Goal: Task Accomplishment & Management: Use online tool/utility

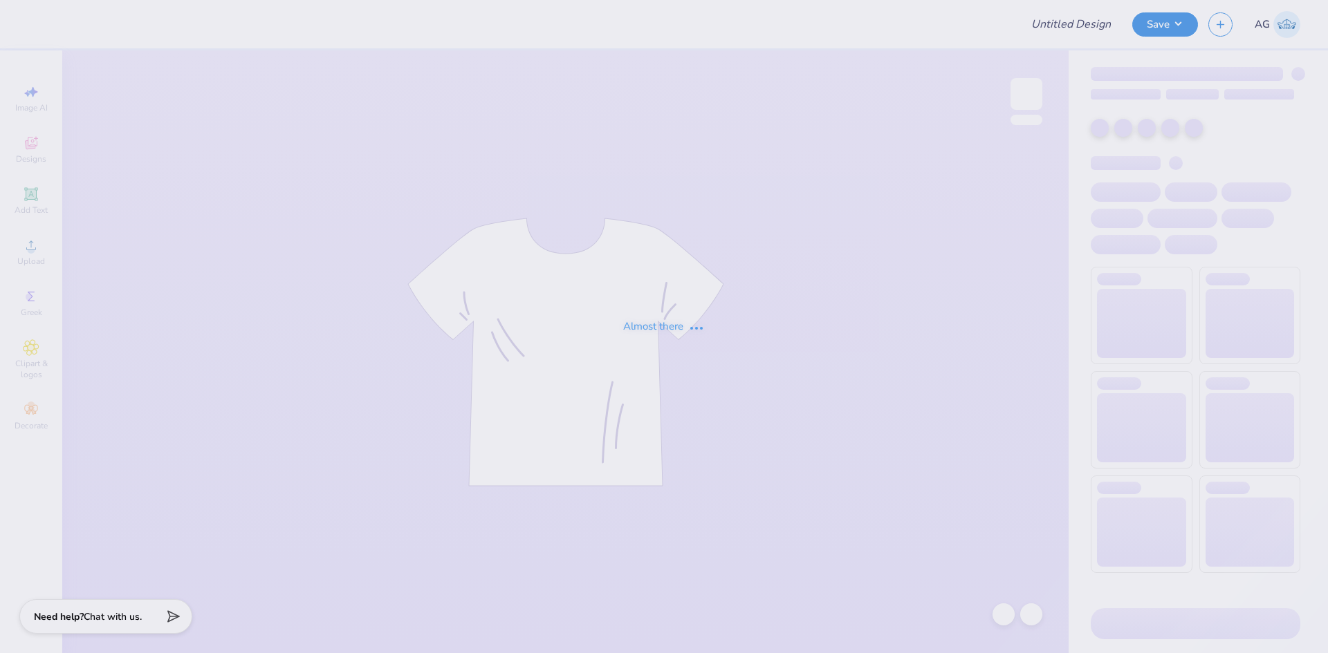
type input "Angeline Bui : University of Delaware"
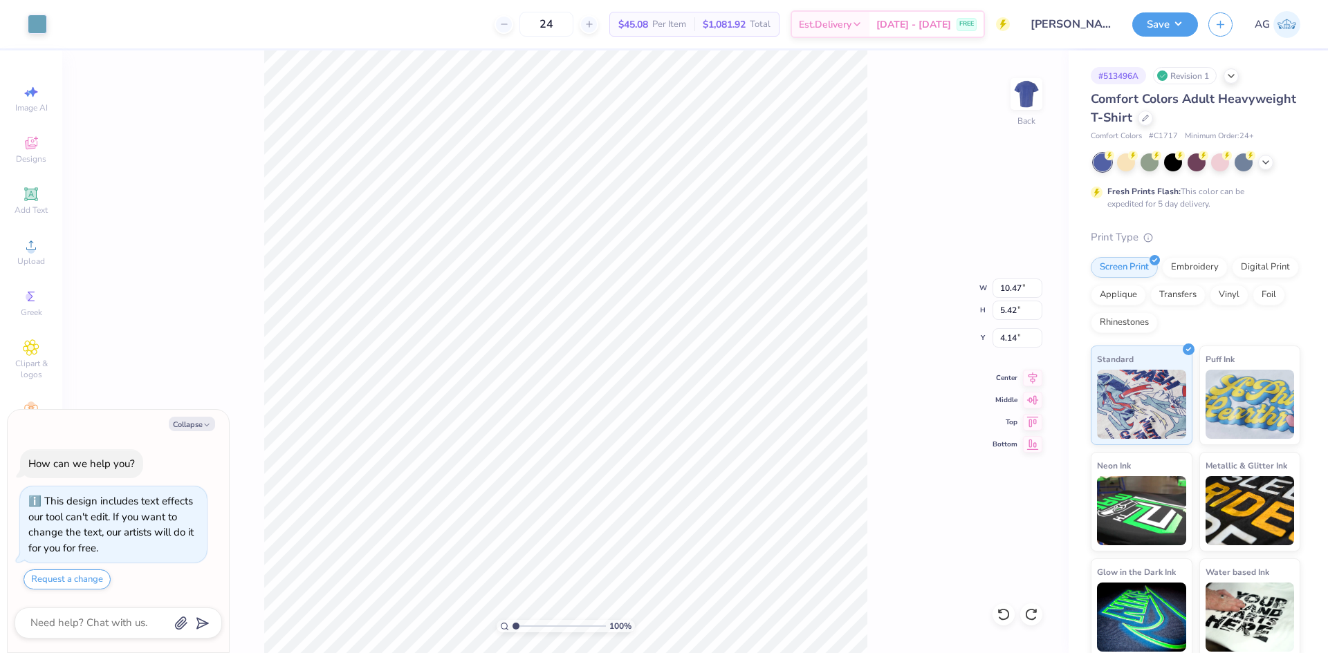
type textarea "x"
type input "5.89"
type textarea "x"
type input "0.42"
type input "0.80"
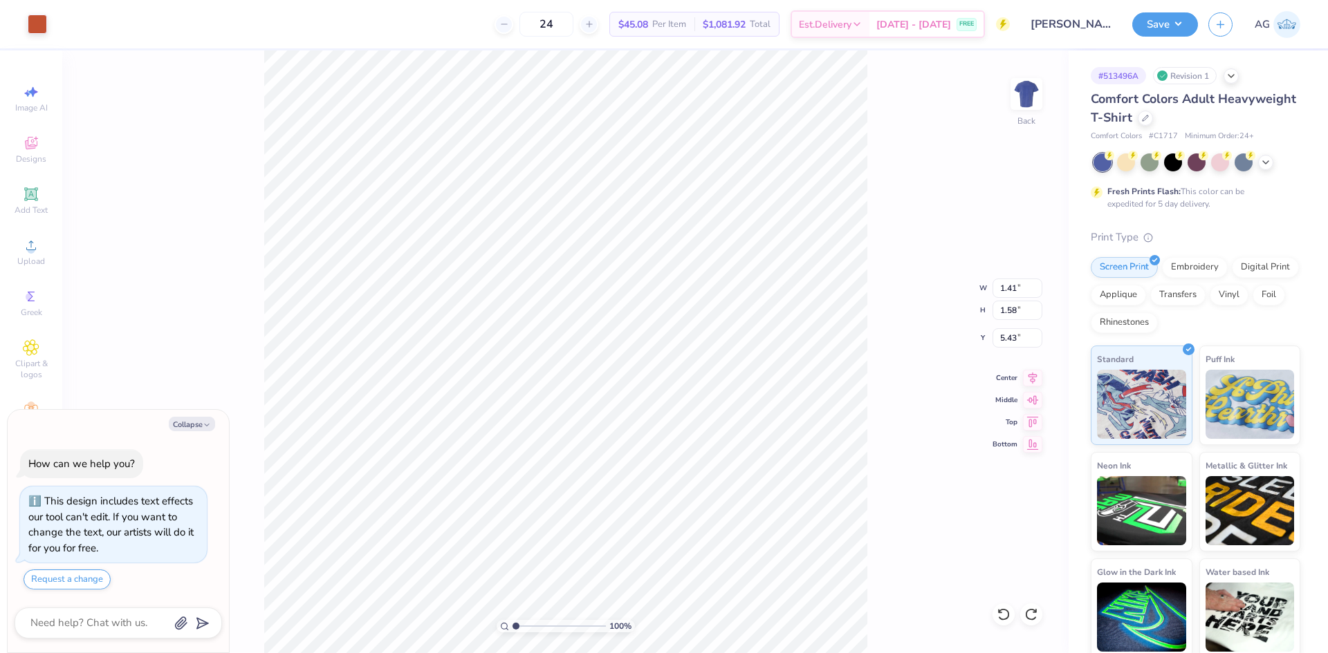
type input "6.95"
type textarea "x"
type input "6.60"
type input "2.57"
type input "3.10"
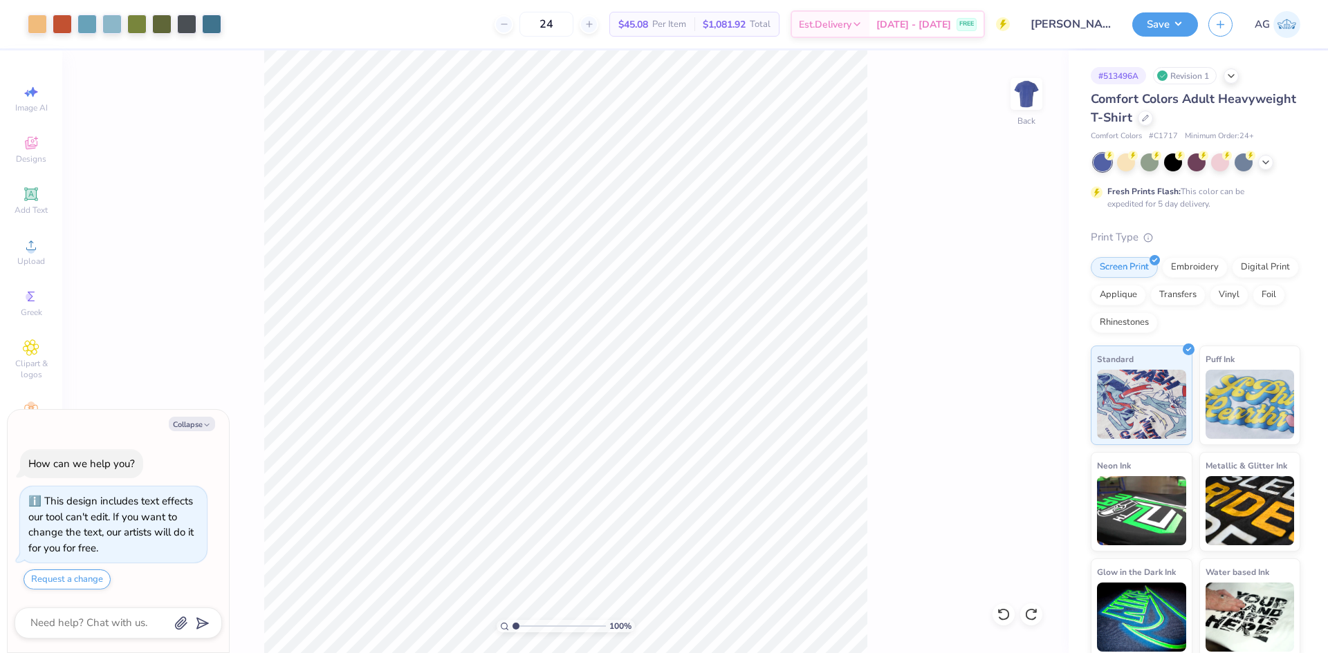
type textarea "x"
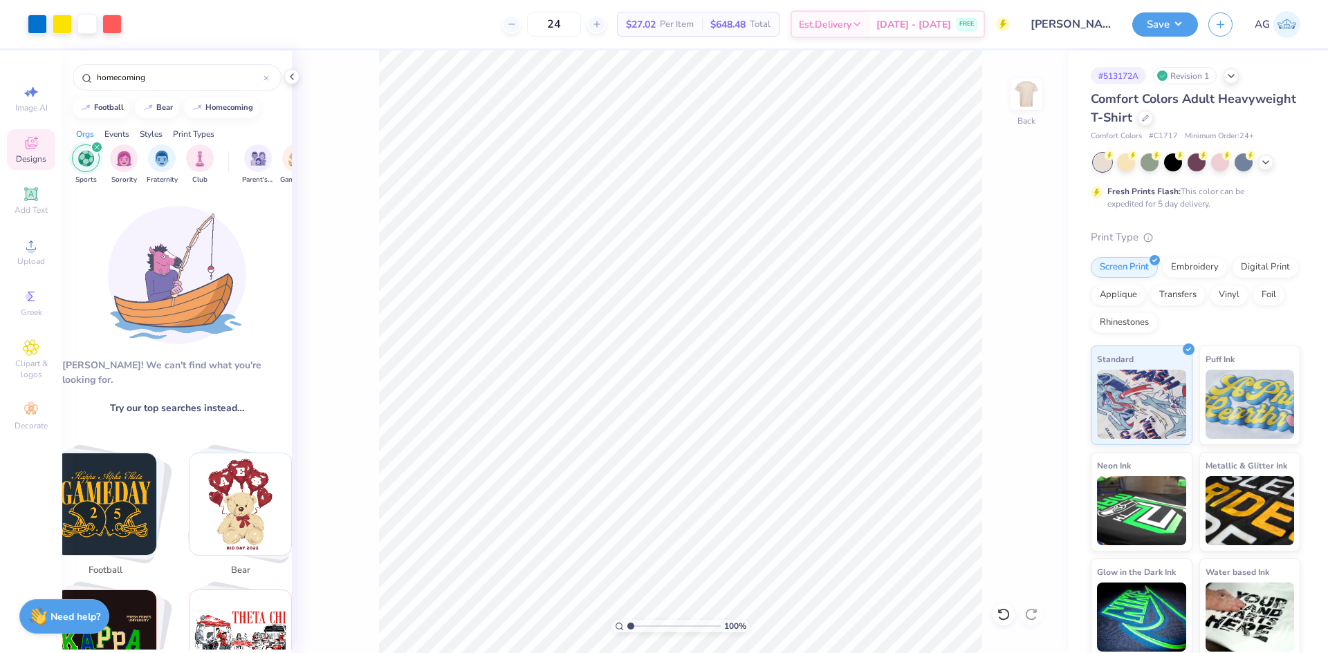
scroll to position [230, 0]
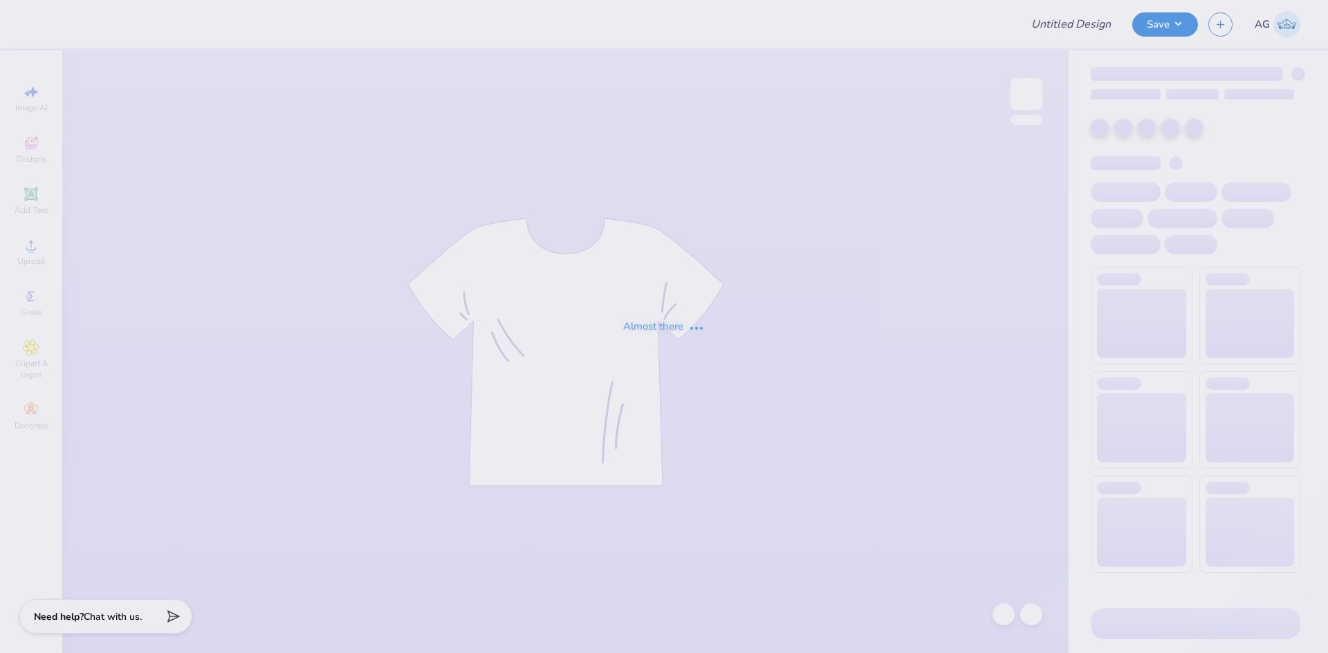
type input "Angeline Bui : University of Delaware"
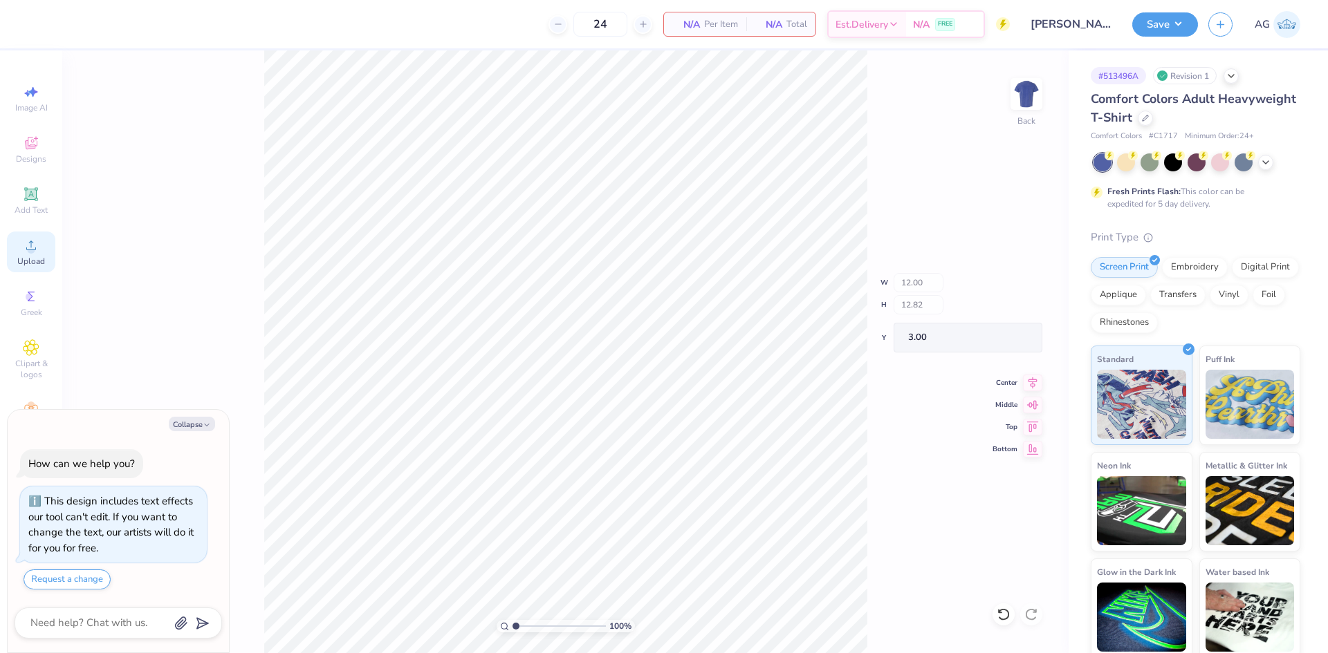
click at [35, 253] on icon at bounding box center [31, 245] width 17 height 17
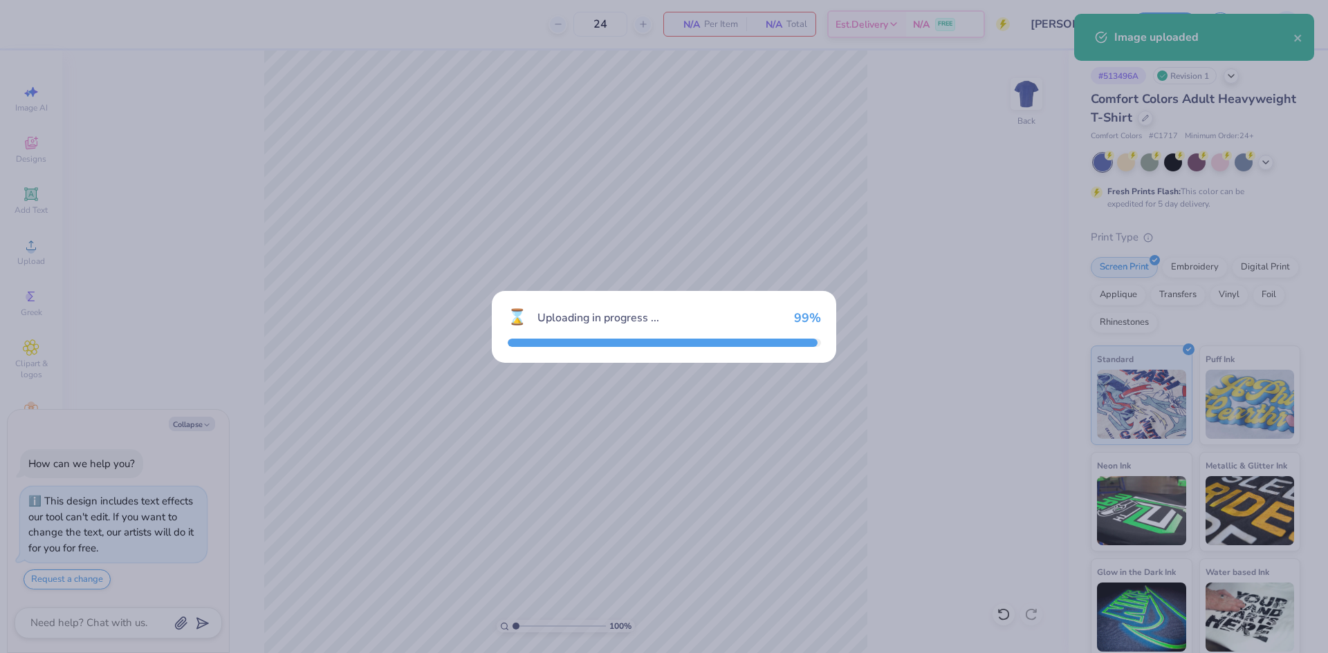
type textarea "x"
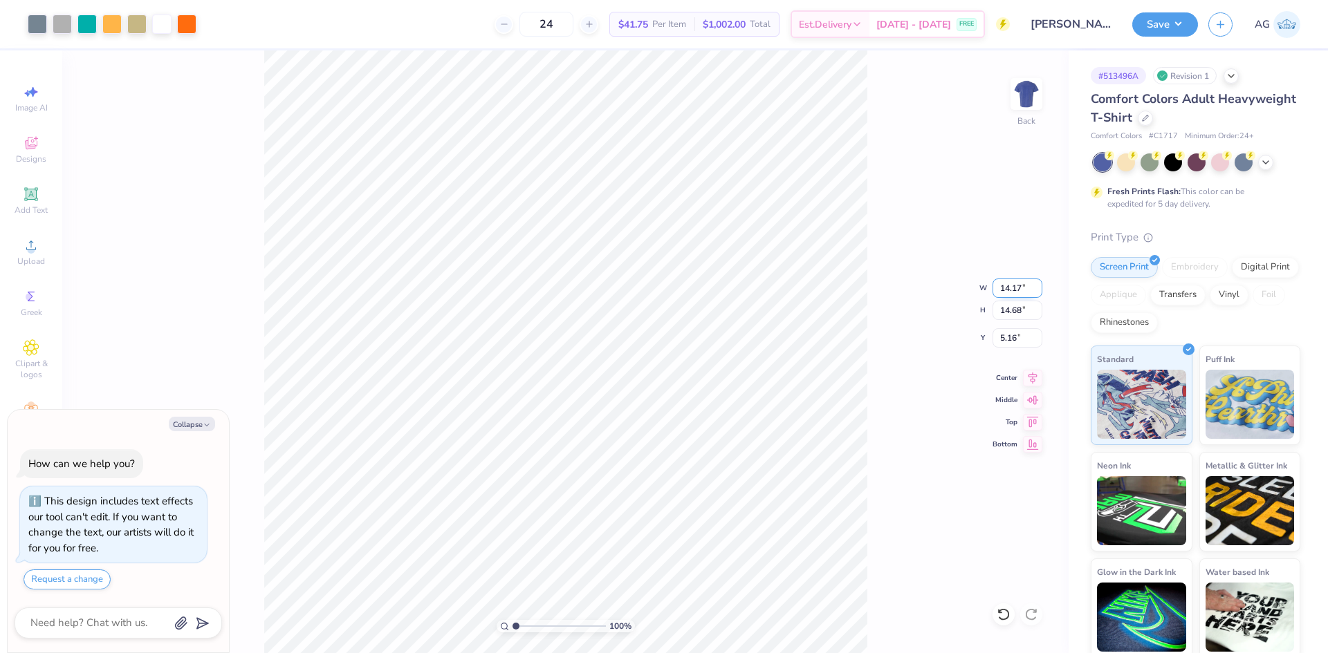
click at [1007, 288] on input "14.17" at bounding box center [1017, 288] width 50 height 19
type input "12"
type textarea "x"
type input "12.00"
type input "12.43"
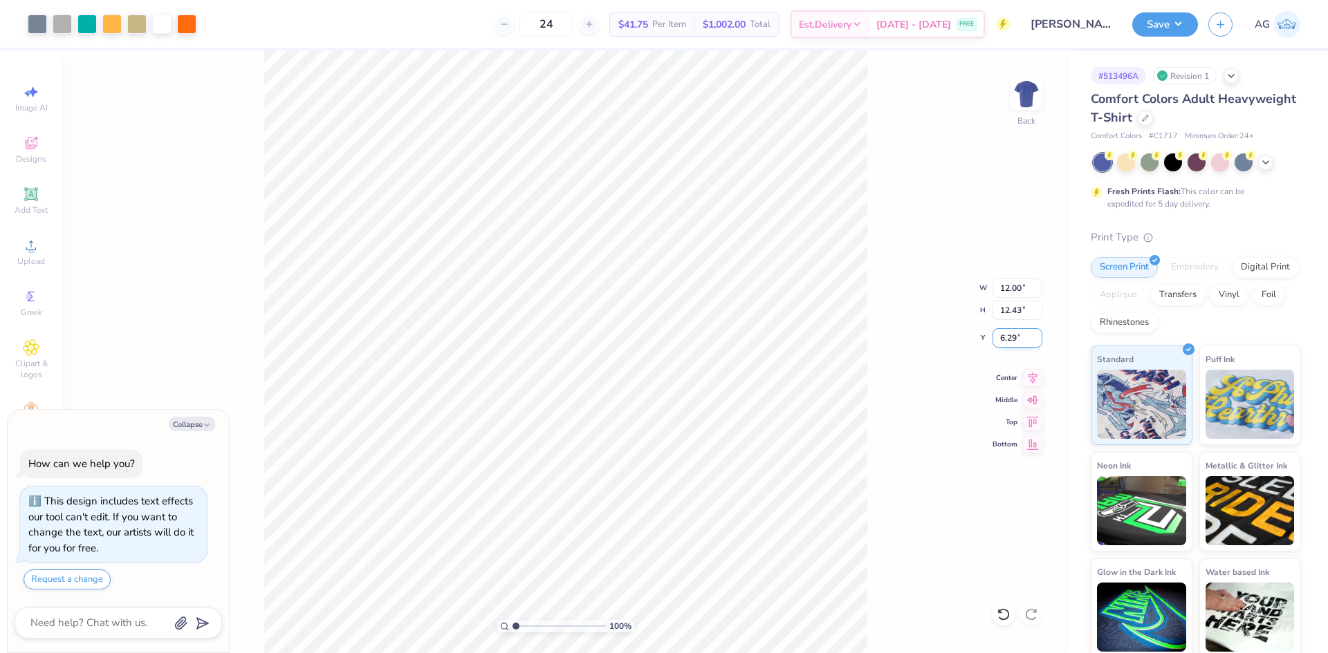
click at [1019, 340] on input "6.29" at bounding box center [1017, 337] width 50 height 19
type input "3"
type textarea "x"
type input "3.00"
click at [1033, 379] on icon at bounding box center [1032, 376] width 9 height 12
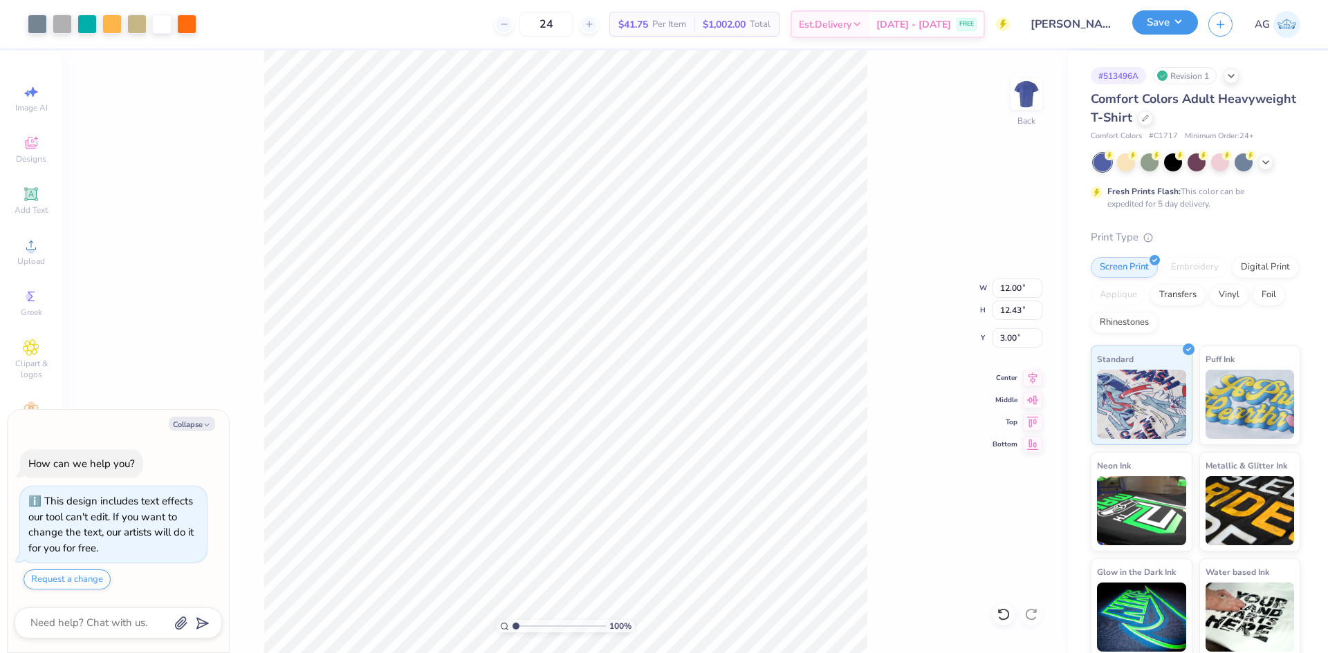
click at [1158, 28] on button "Save" at bounding box center [1165, 22] width 66 height 24
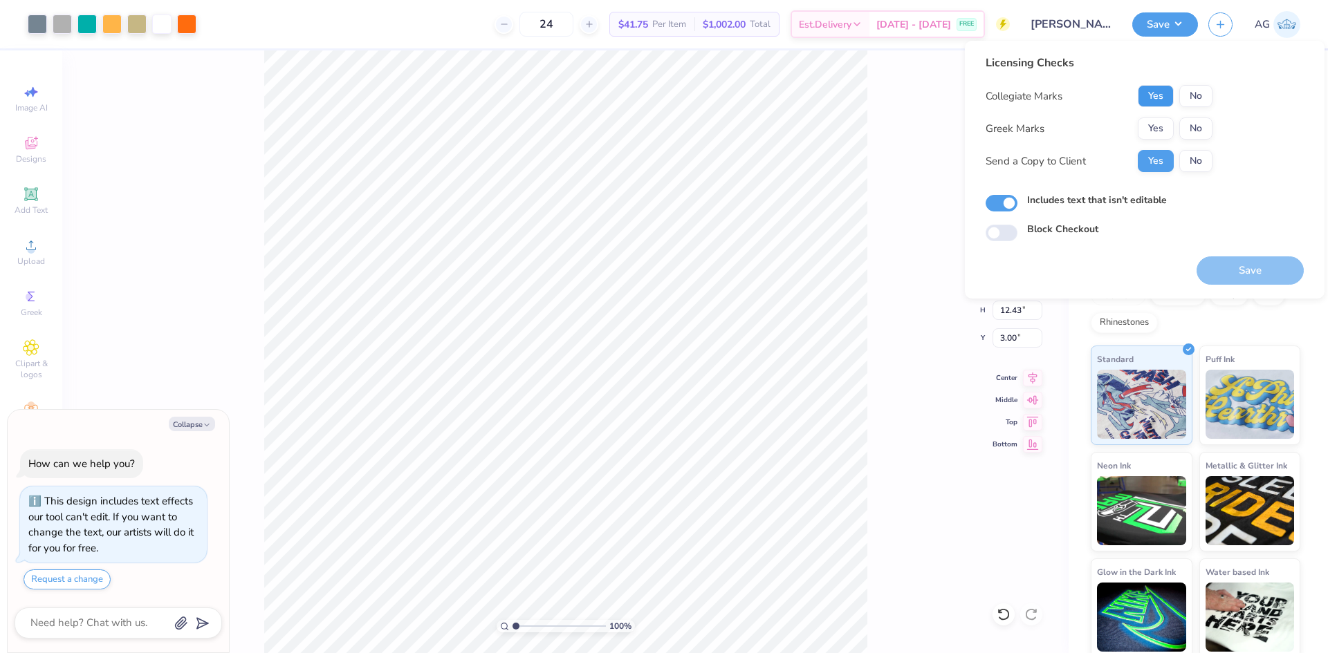
click at [1164, 102] on button "Yes" at bounding box center [1155, 96] width 36 height 22
click at [1190, 133] on button "No" at bounding box center [1195, 129] width 33 height 22
click at [1240, 277] on button "Save" at bounding box center [1249, 271] width 107 height 28
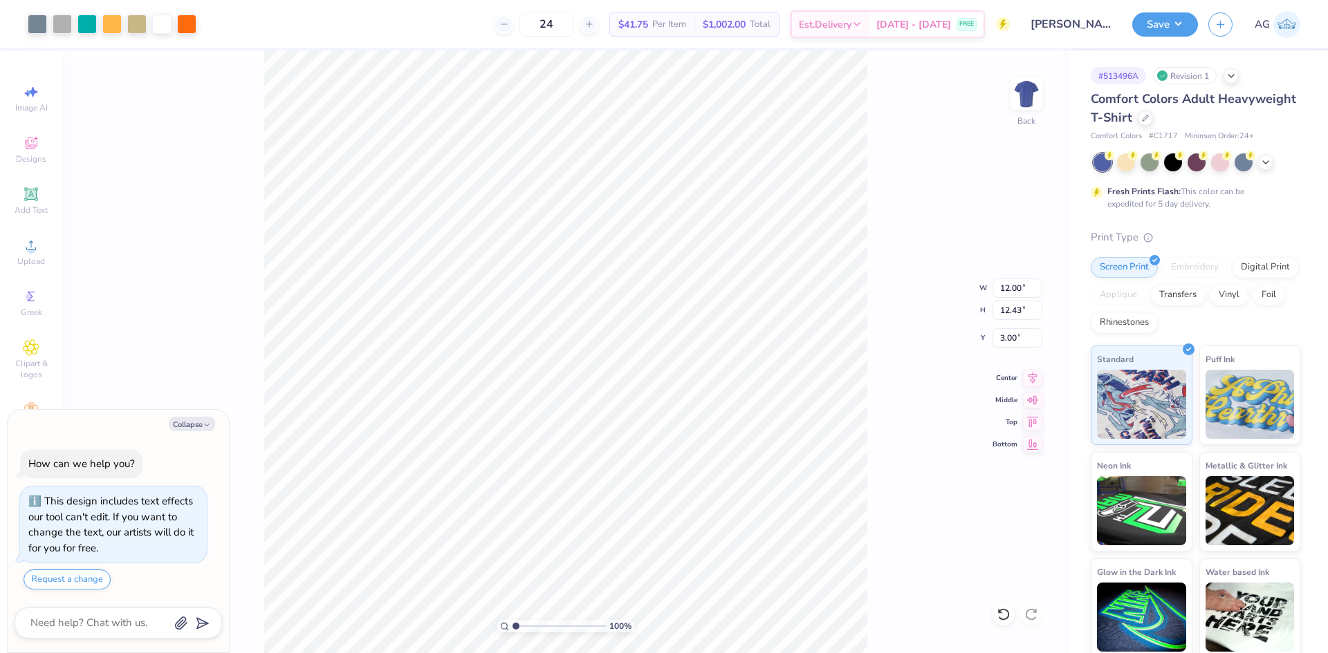
type textarea "x"
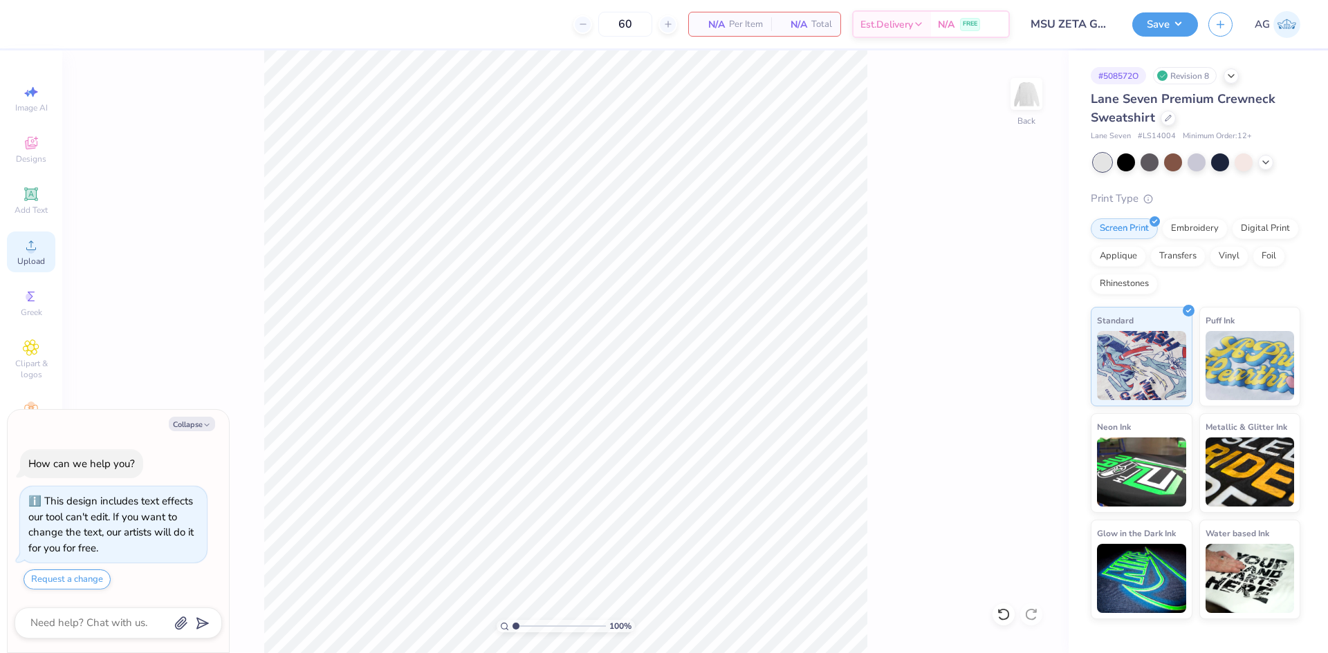
click at [43, 248] on div "Upload" at bounding box center [31, 252] width 48 height 41
click at [22, 257] on span "Upload" at bounding box center [31, 261] width 28 height 11
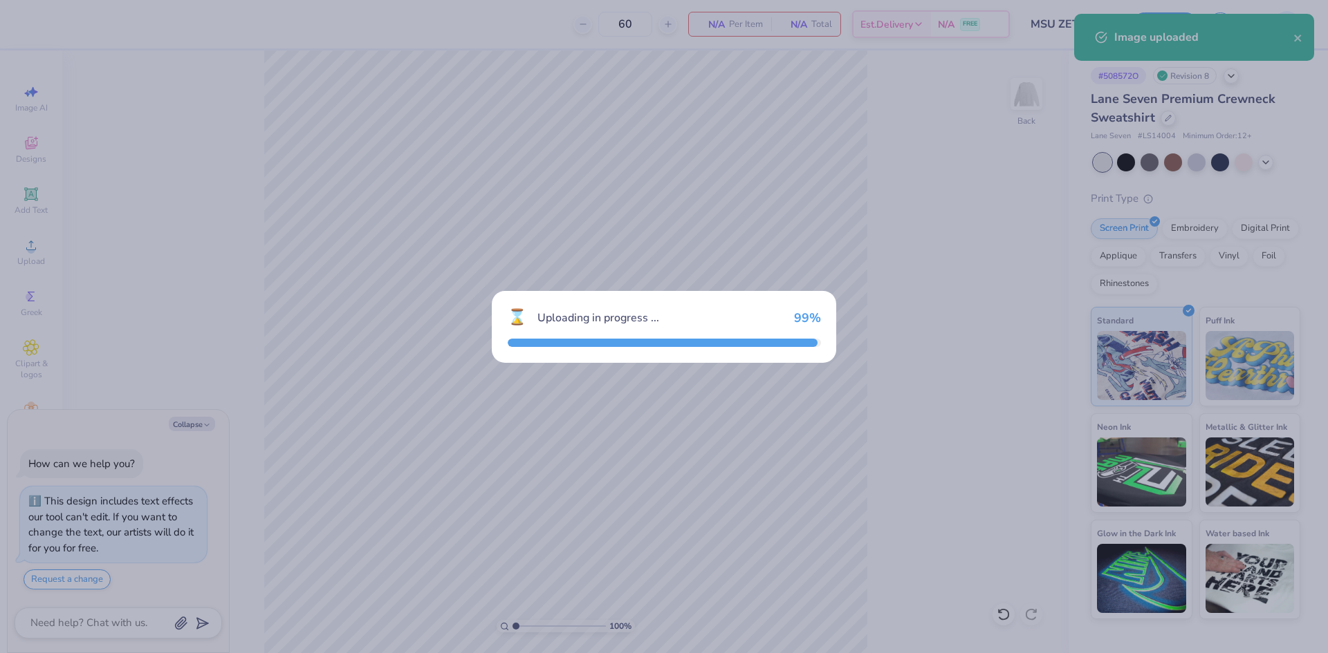
type textarea "x"
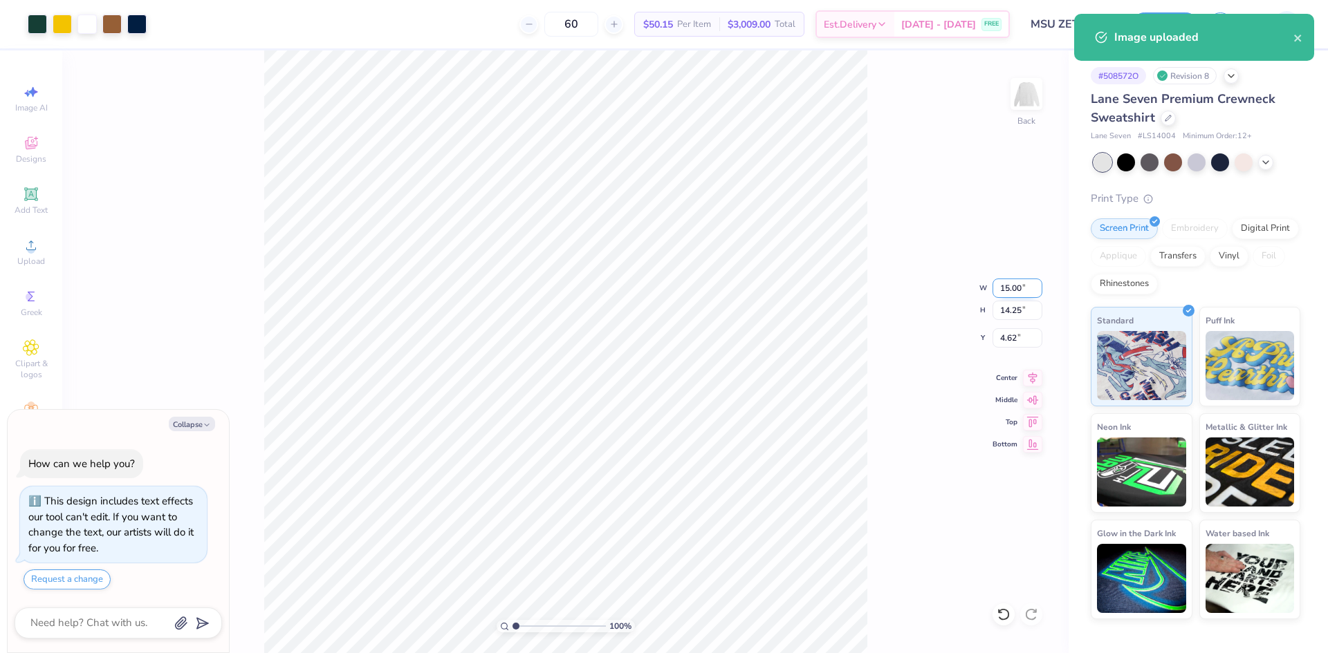
click at [1001, 288] on input "15.00" at bounding box center [1017, 288] width 50 height 19
type input "12.5"
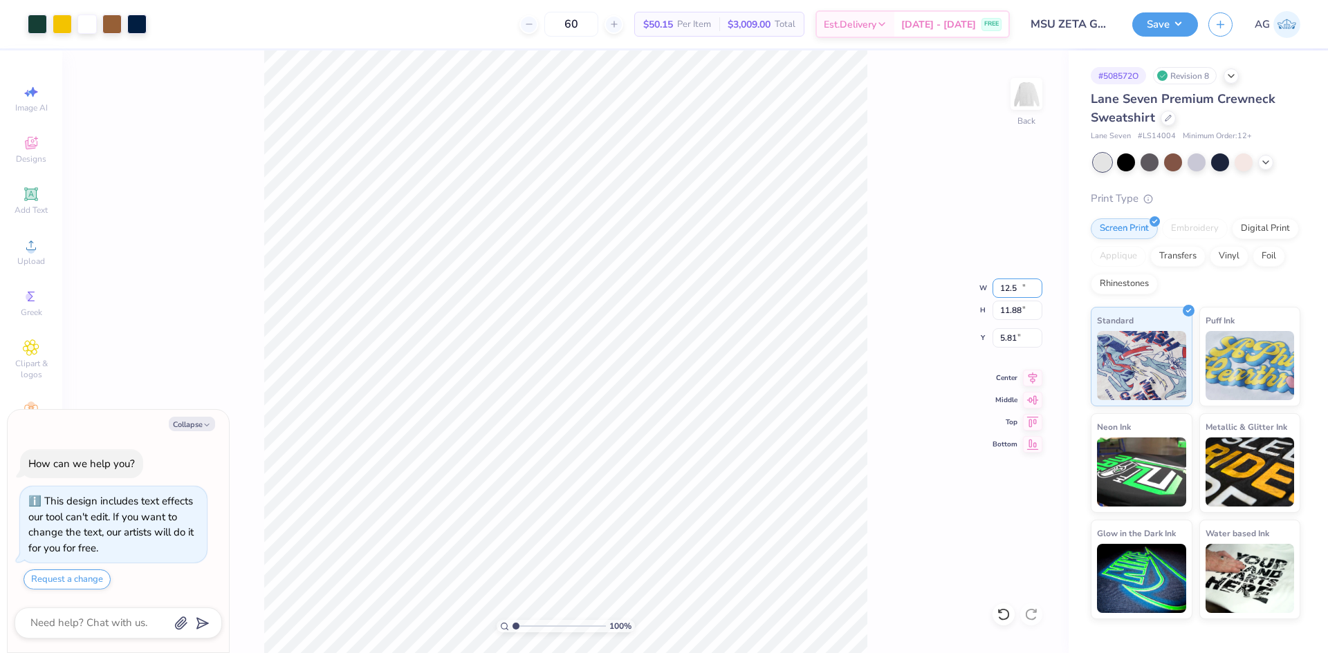
type textarea "x"
type input "12.50"
type input "11.88"
click at [1006, 331] on input "5.81" at bounding box center [1017, 337] width 50 height 19
type input "3"
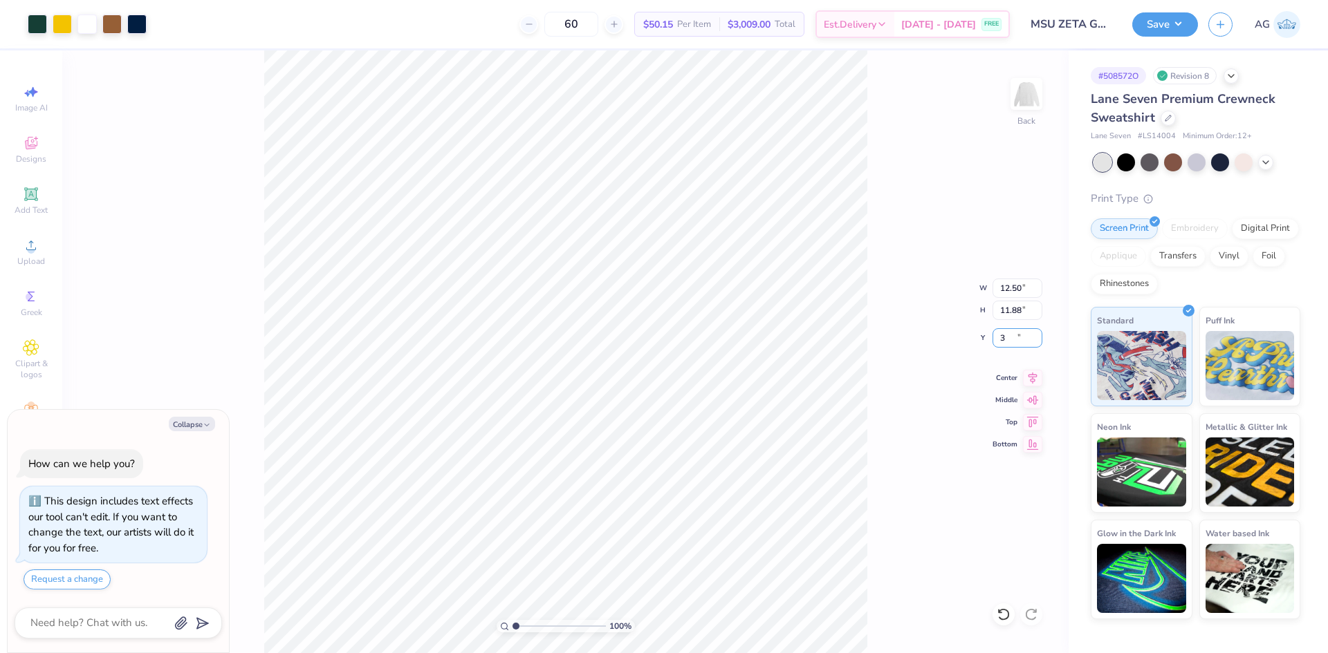
type textarea "x"
type input "3.00"
click at [1167, 33] on button "Save" at bounding box center [1165, 22] width 66 height 24
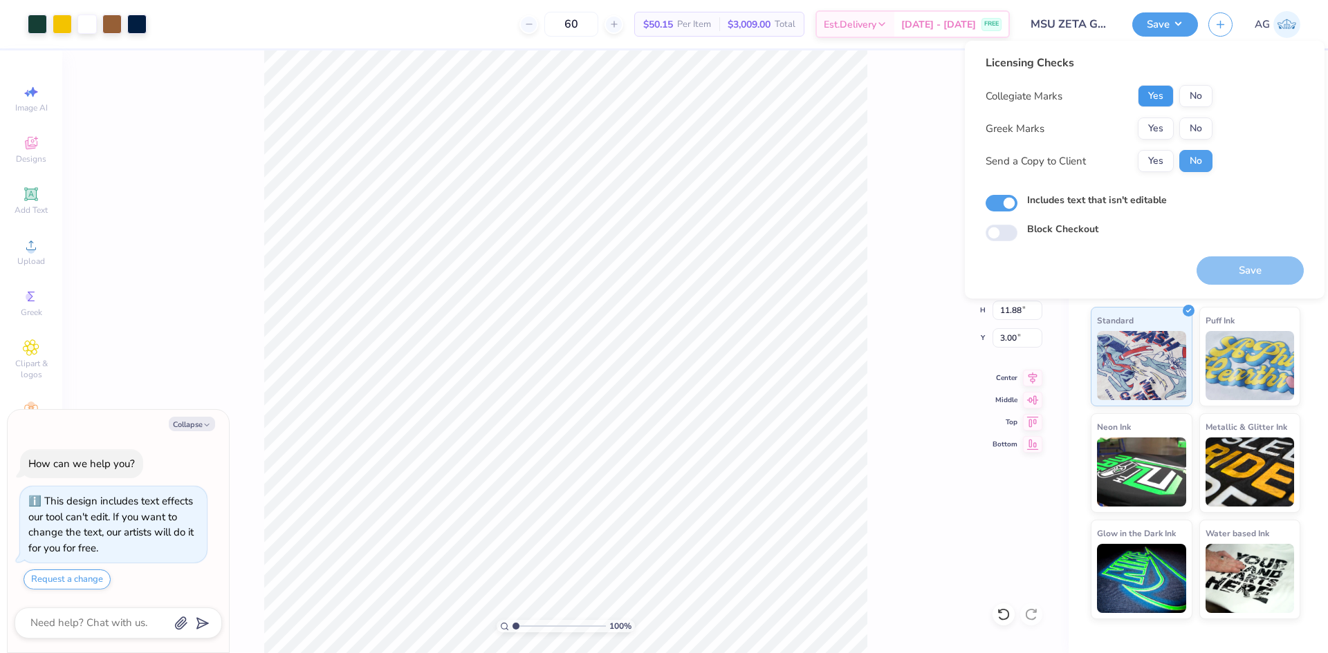
click at [1159, 97] on button "Yes" at bounding box center [1155, 96] width 36 height 22
click at [1196, 127] on button "No" at bounding box center [1195, 129] width 33 height 22
click at [1240, 285] on div "Licensing Checks Collegiate Marks Yes No Greek Marks Yes No Send a Copy to Clie…" at bounding box center [1145, 170] width 360 height 258
click at [1240, 279] on button "Save" at bounding box center [1249, 271] width 107 height 28
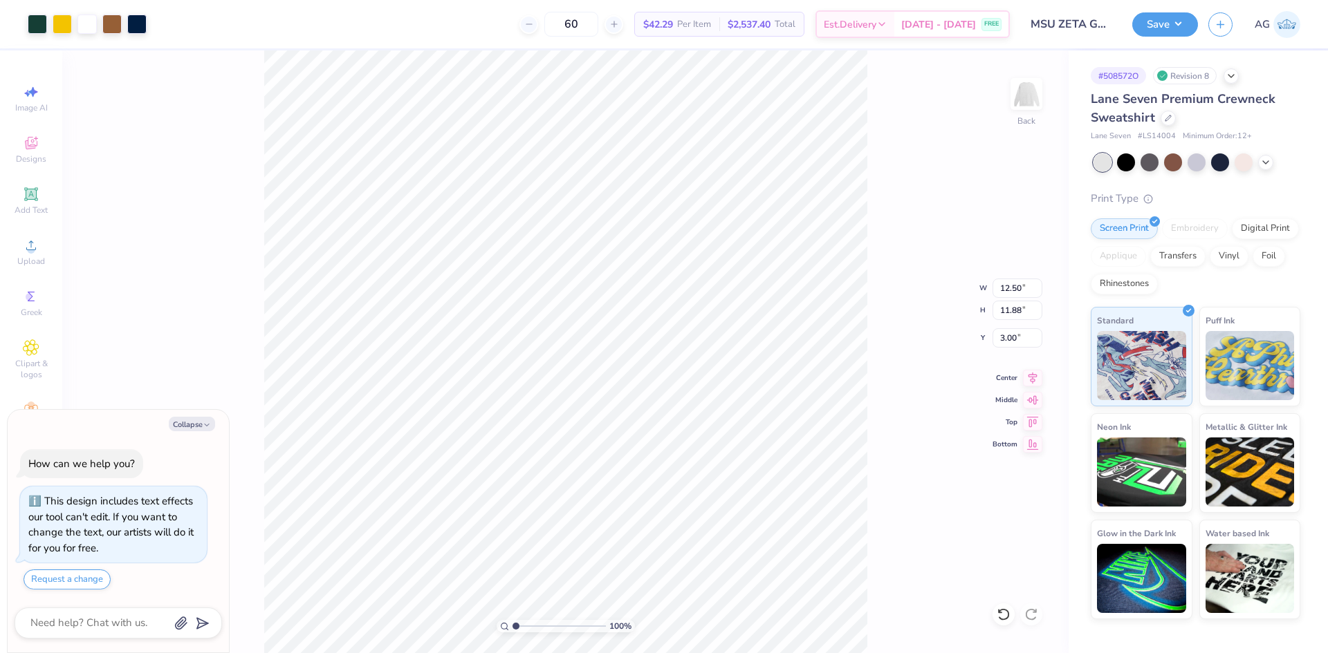
type textarea "x"
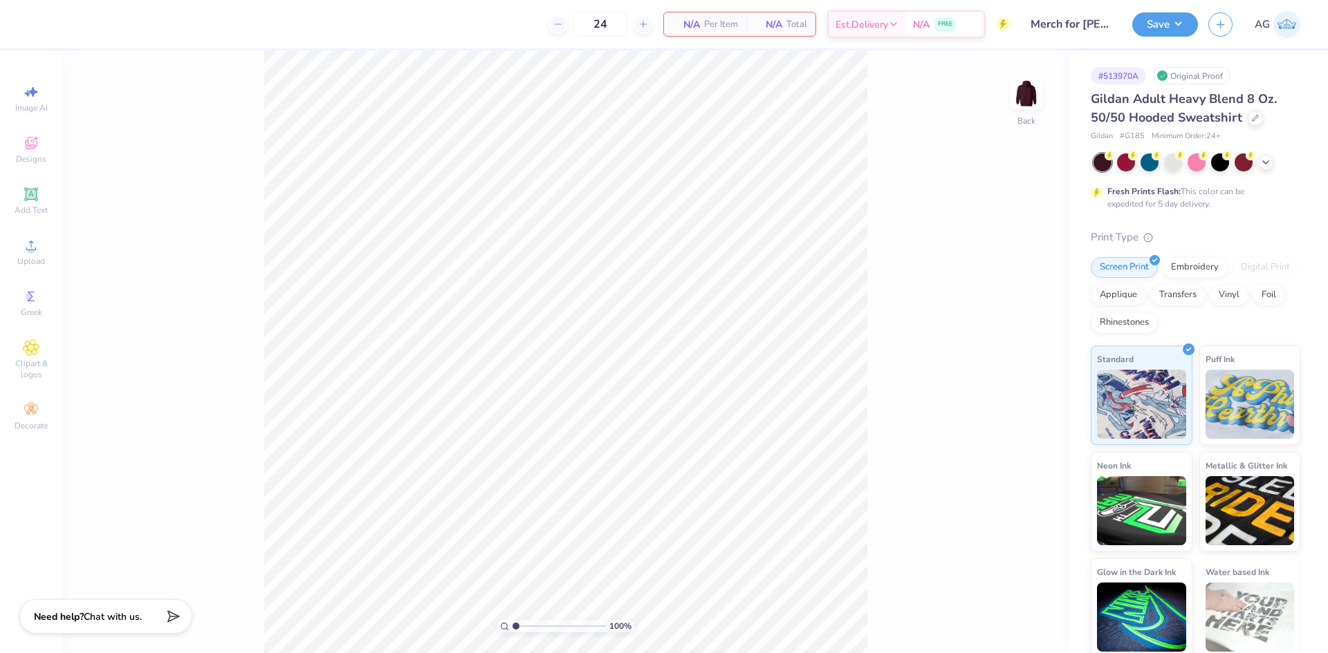
click at [21, 251] on div "Upload" at bounding box center [31, 252] width 48 height 41
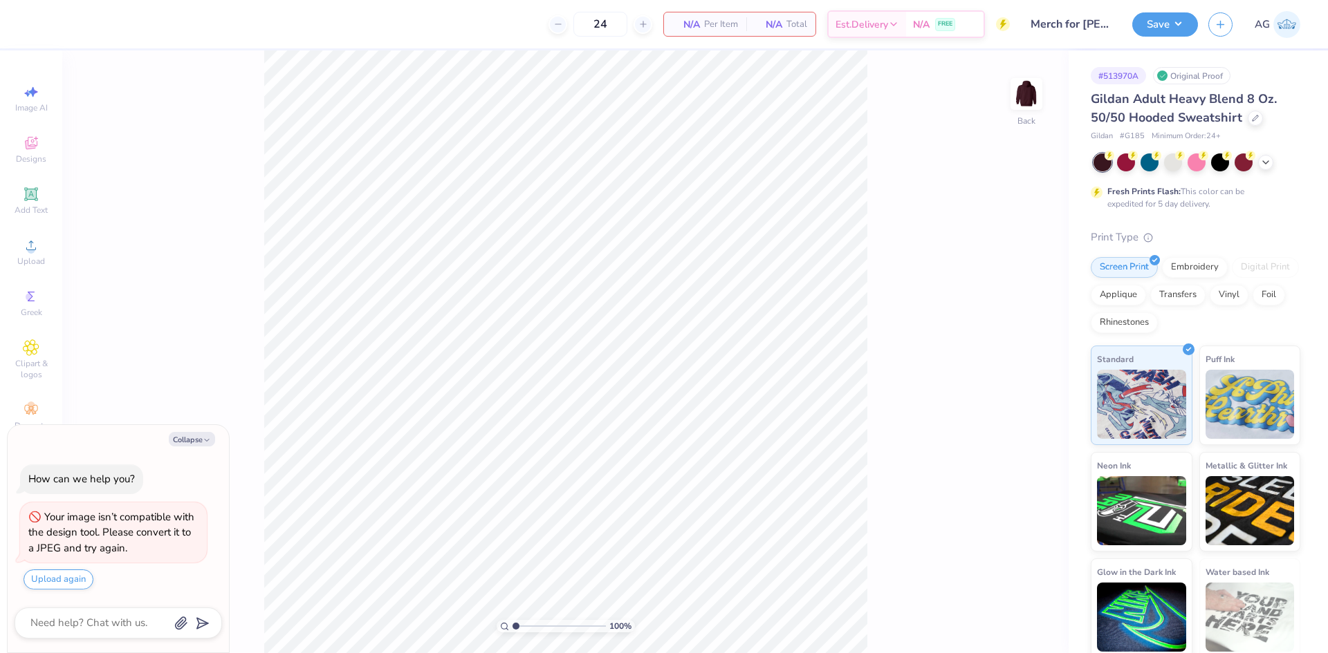
click at [202, 310] on div "100 % Back" at bounding box center [565, 351] width 1006 height 603
click at [204, 443] on icon "button" at bounding box center [207, 440] width 8 height 8
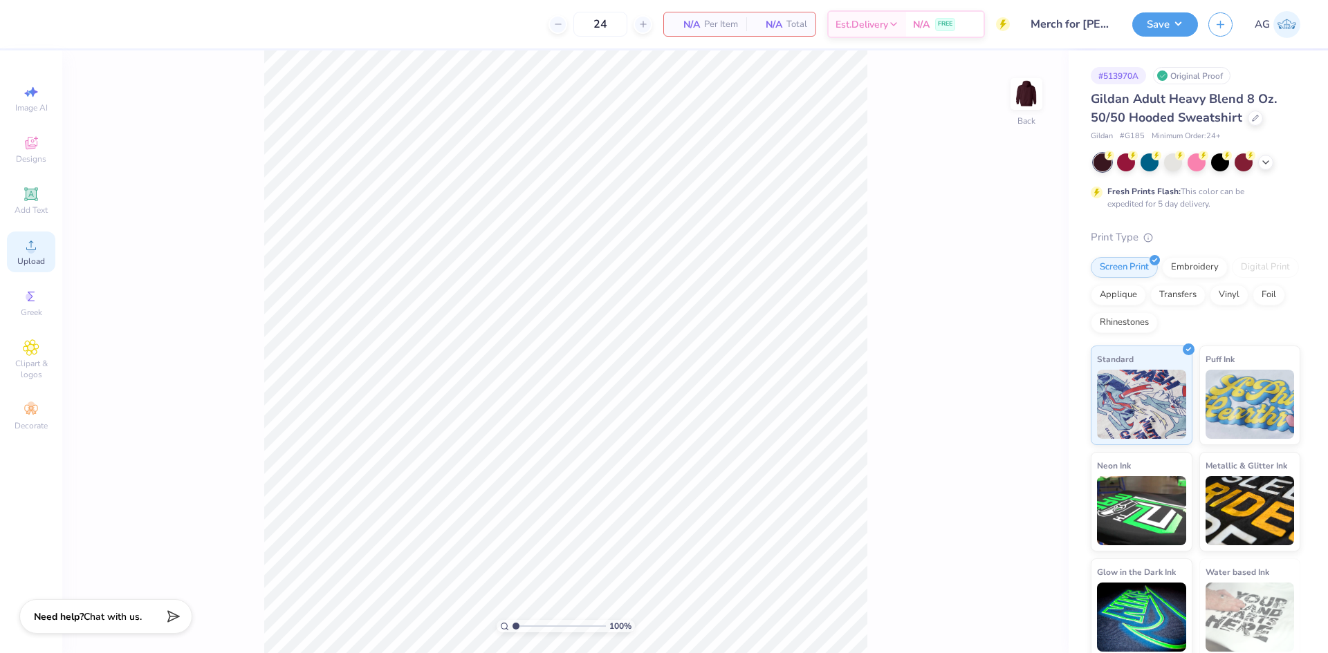
click at [30, 246] on icon at bounding box center [31, 245] width 17 height 17
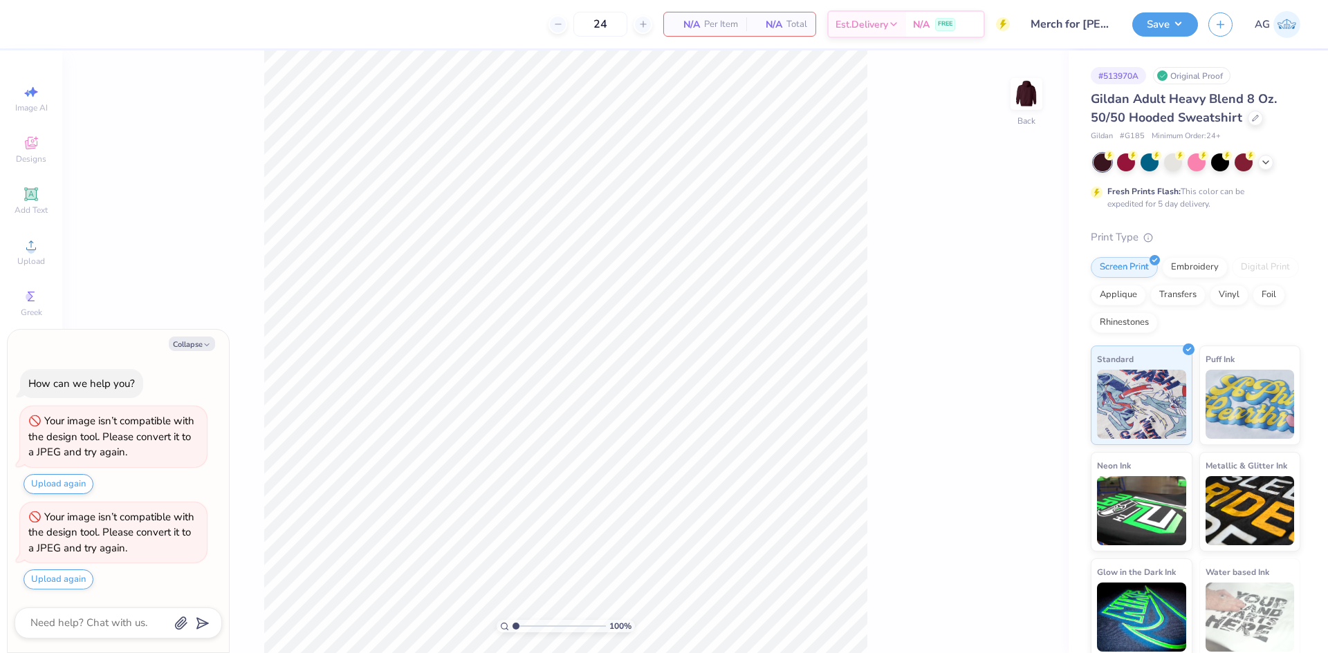
type textarea "x"
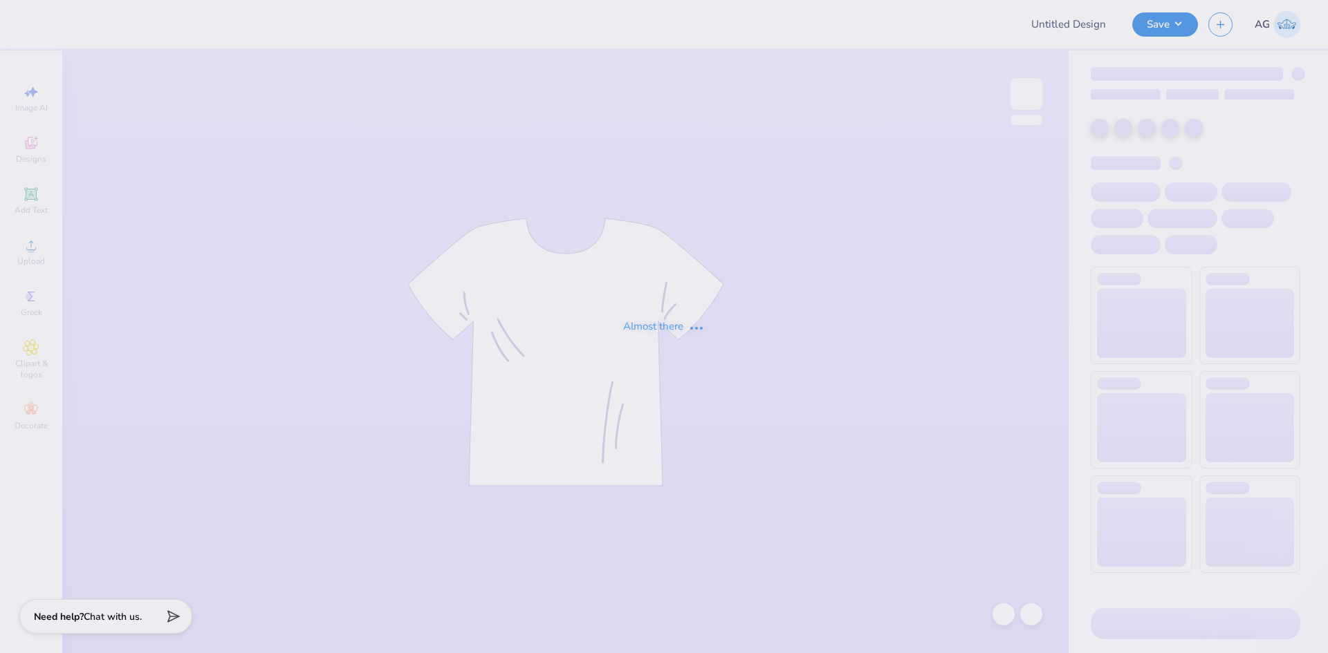
type input "Merch for [PERSON_NAME]"
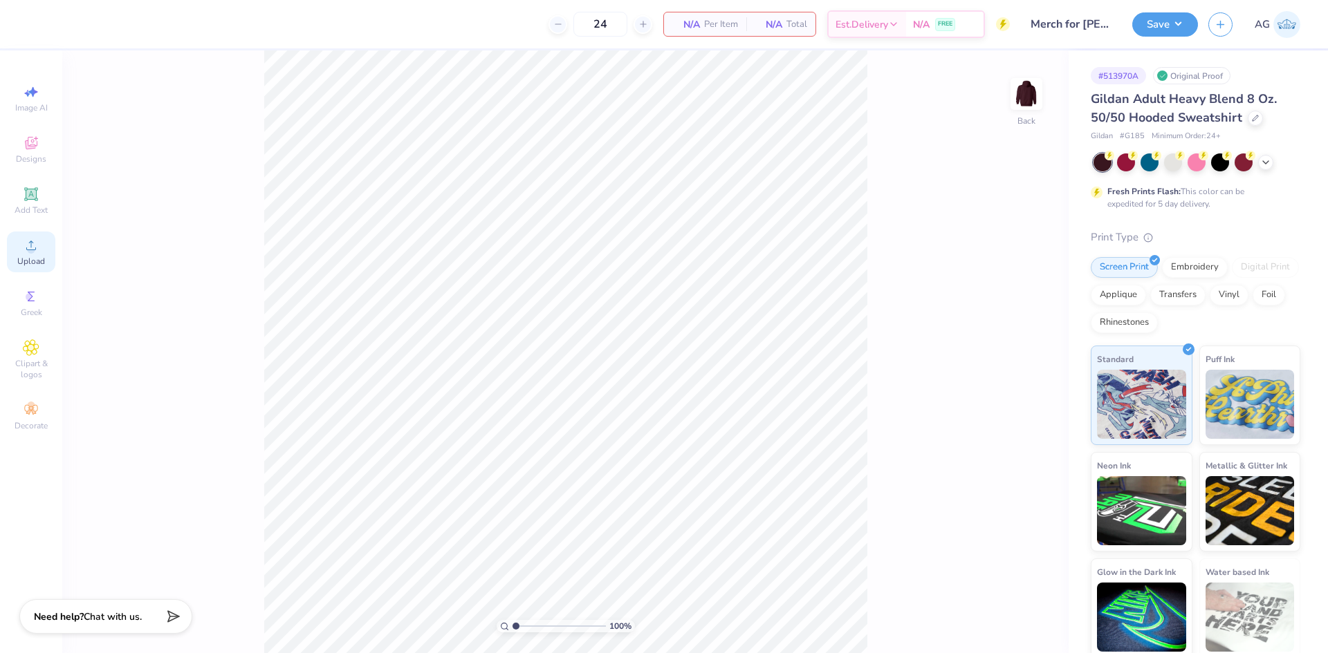
click at [29, 248] on circle at bounding box center [31, 250] width 8 height 8
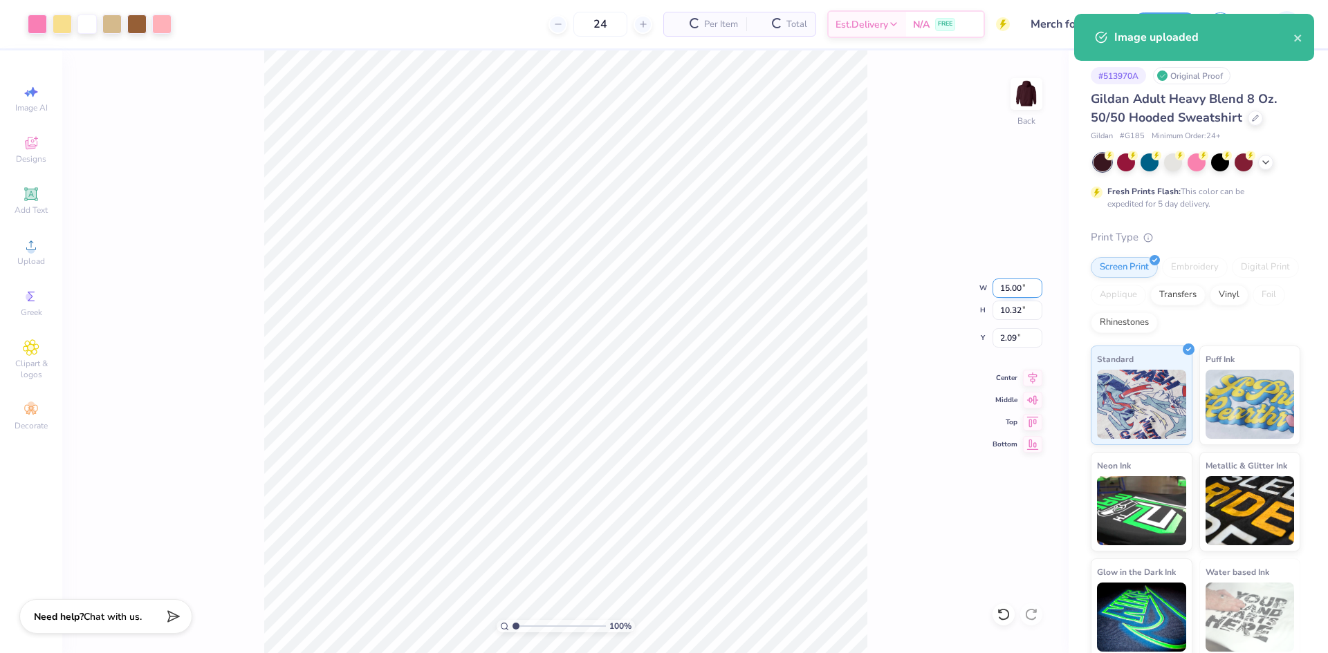
click at [1005, 287] on input "15.00" at bounding box center [1017, 288] width 50 height 19
type input "11.00"
type input "7.57"
click at [1006, 342] on input "3.47" at bounding box center [1017, 337] width 50 height 19
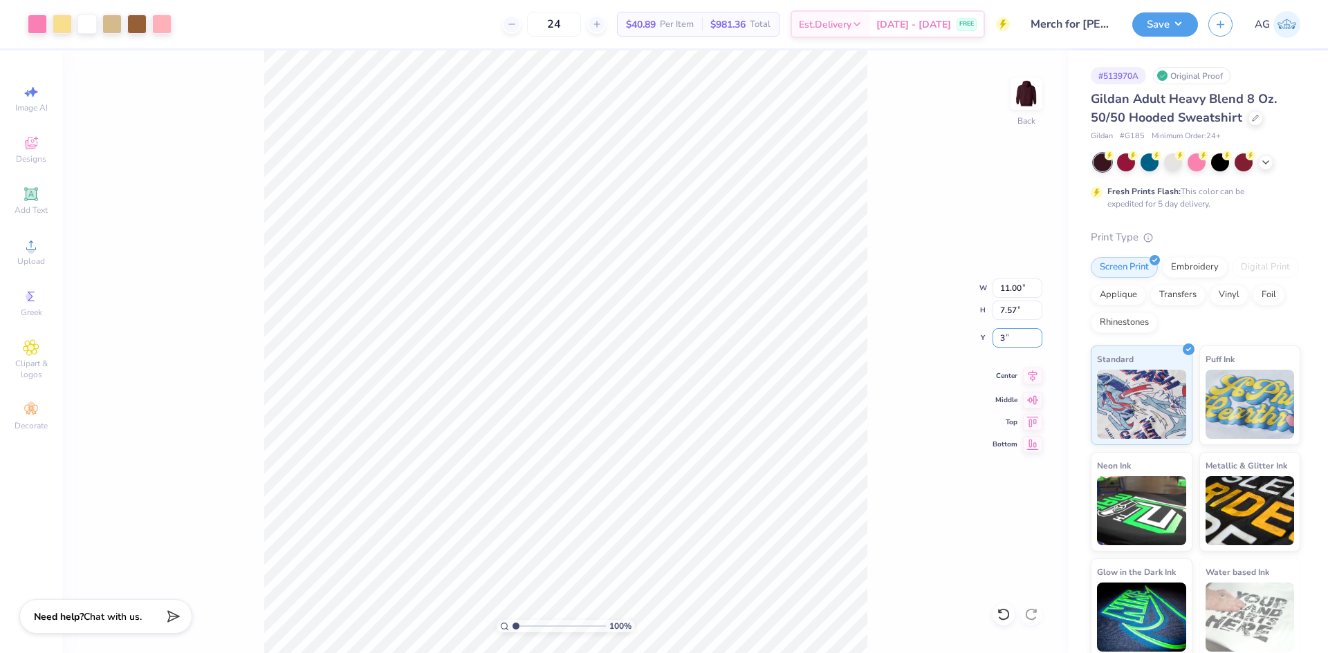
type input "3.00"
click at [1034, 383] on icon at bounding box center [1032, 376] width 19 height 17
click at [1010, 283] on input "11.00" at bounding box center [1017, 288] width 50 height 19
type input "12.00"
type input "8.25"
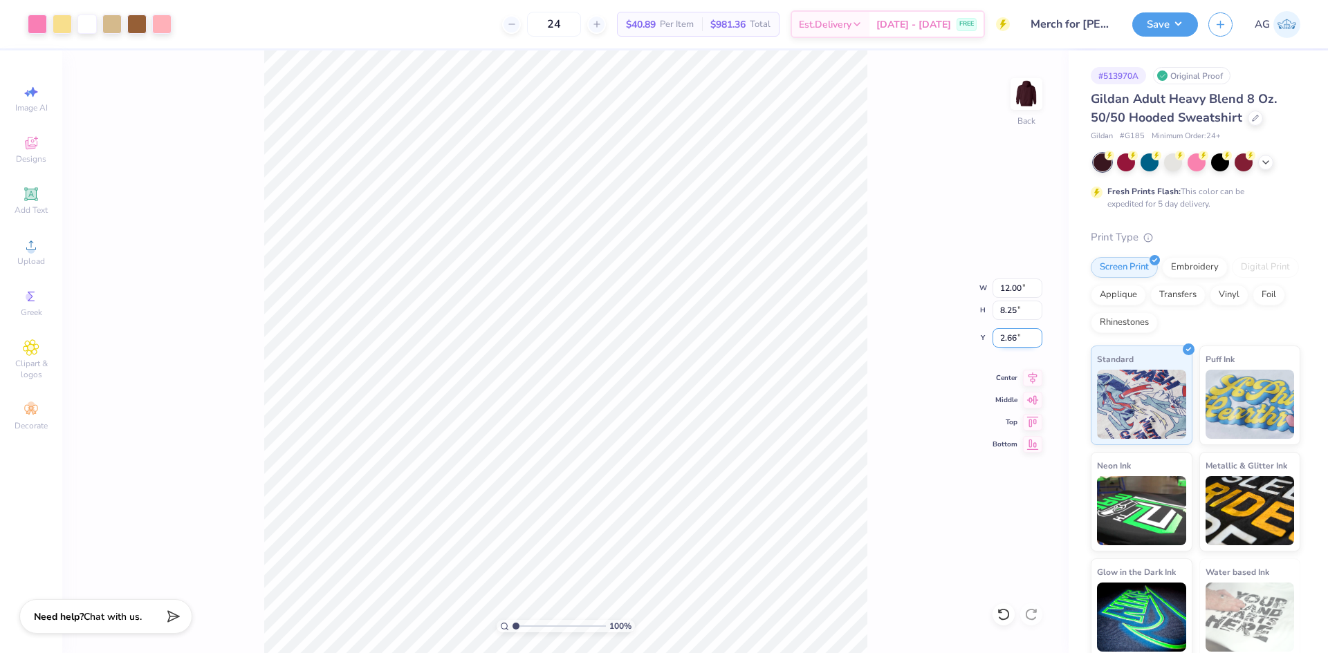
click at [1003, 341] on input "2.66" at bounding box center [1017, 337] width 50 height 19
type input "3.00"
drag, startPoint x: 936, startPoint y: 372, endPoint x: 4, endPoint y: 281, distance: 935.8
click at [936, 372] on div "100 % Back" at bounding box center [565, 351] width 1006 height 603
click at [1162, 28] on button "Save" at bounding box center [1165, 22] width 66 height 24
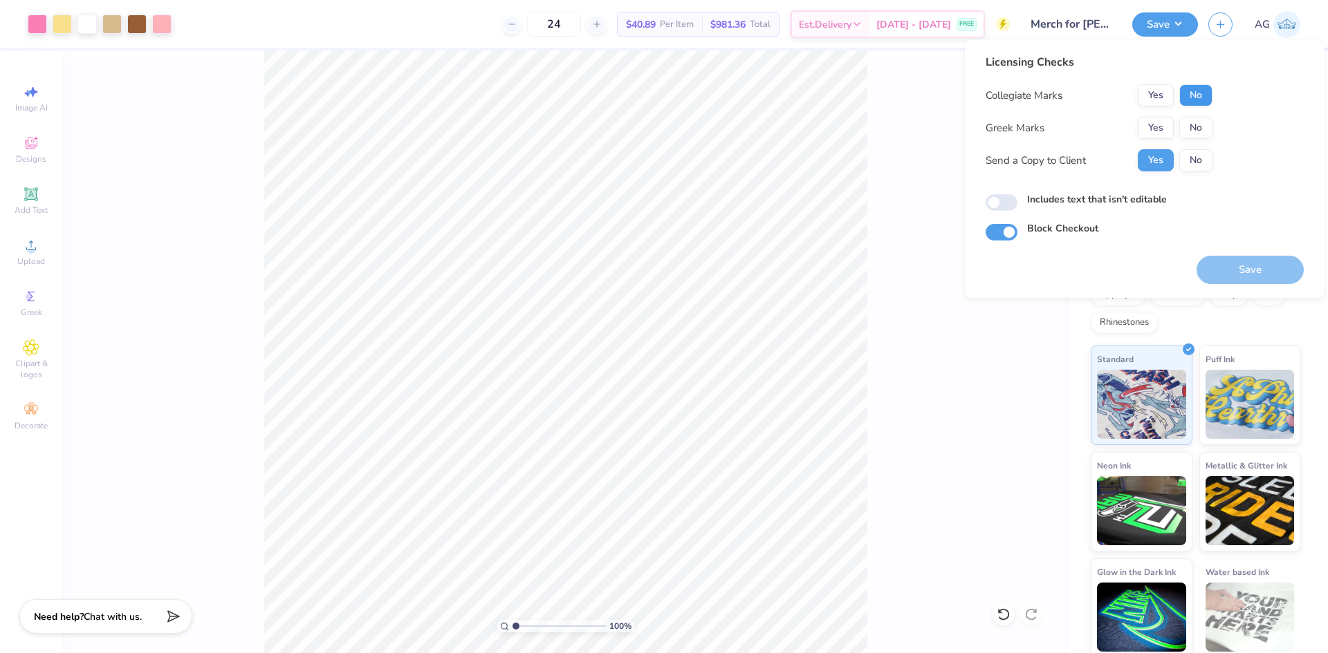
click at [1204, 101] on button "No" at bounding box center [1195, 95] width 33 height 22
drag, startPoint x: 1202, startPoint y: 138, endPoint x: 1197, endPoint y: 129, distance: 10.8
click at [1200, 138] on div "Collegiate Marks Yes No Greek Marks Yes No Send a Copy to Client Yes No" at bounding box center [1098, 127] width 227 height 87
click at [1195, 127] on button "No" at bounding box center [1195, 128] width 33 height 22
click at [1000, 210] on input "Includes text that isn't editable" at bounding box center [1001, 202] width 32 height 17
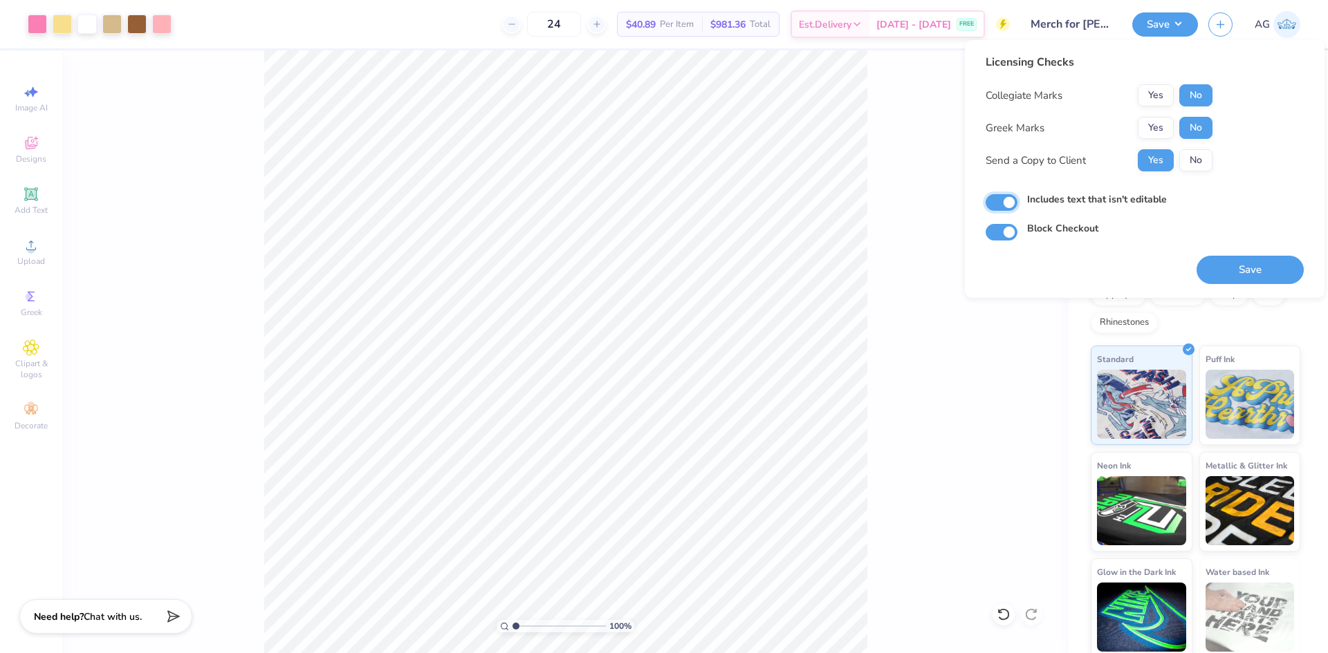
checkbox input "true"
click at [1253, 275] on button "Save" at bounding box center [1249, 270] width 107 height 28
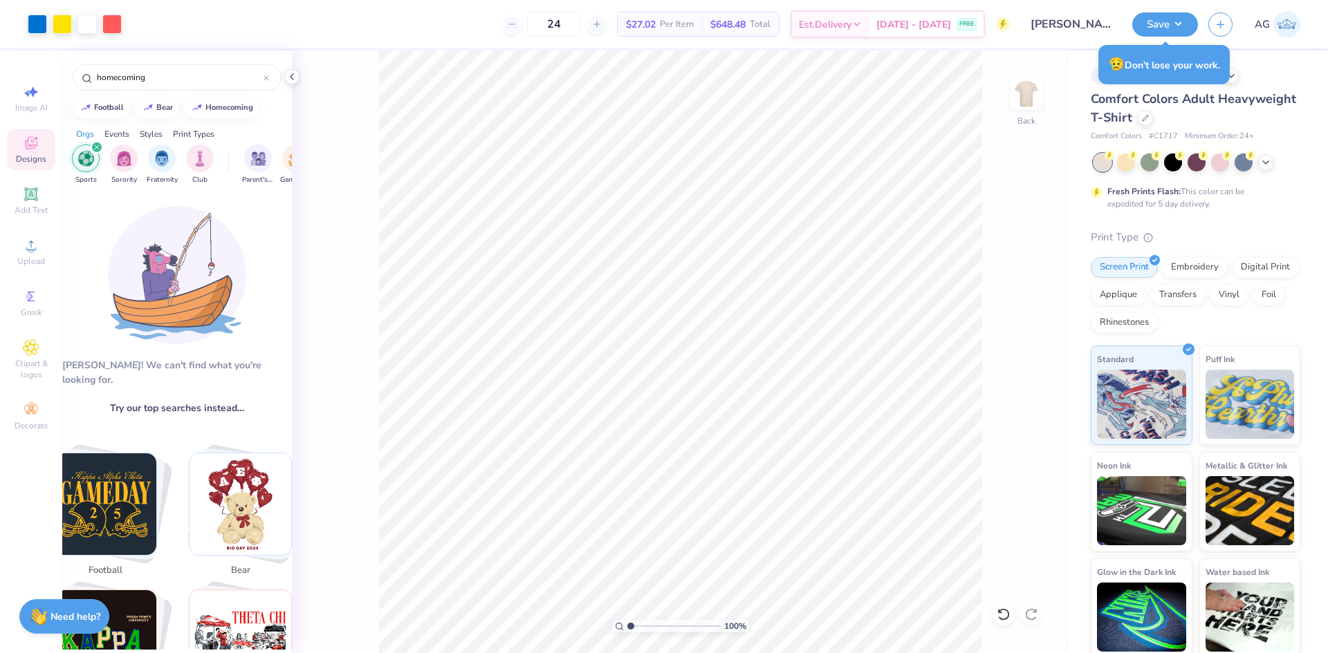
scroll to position [230, 0]
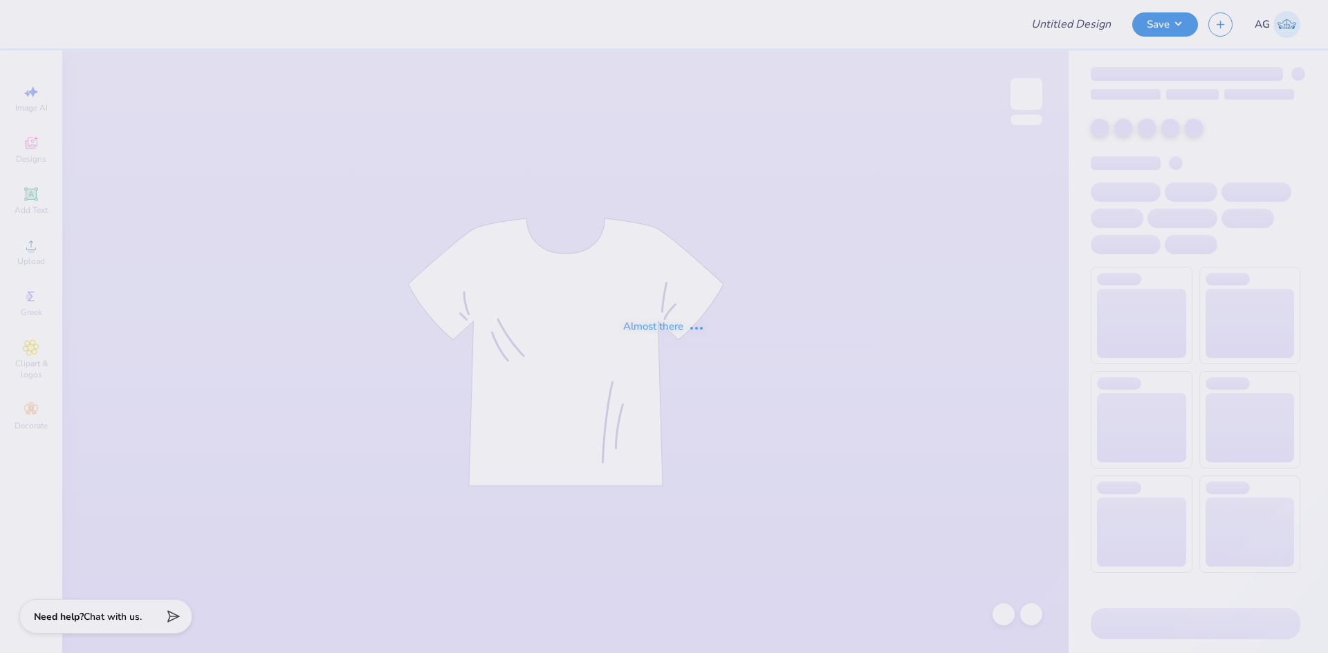
type input "[PERSON_NAME]"
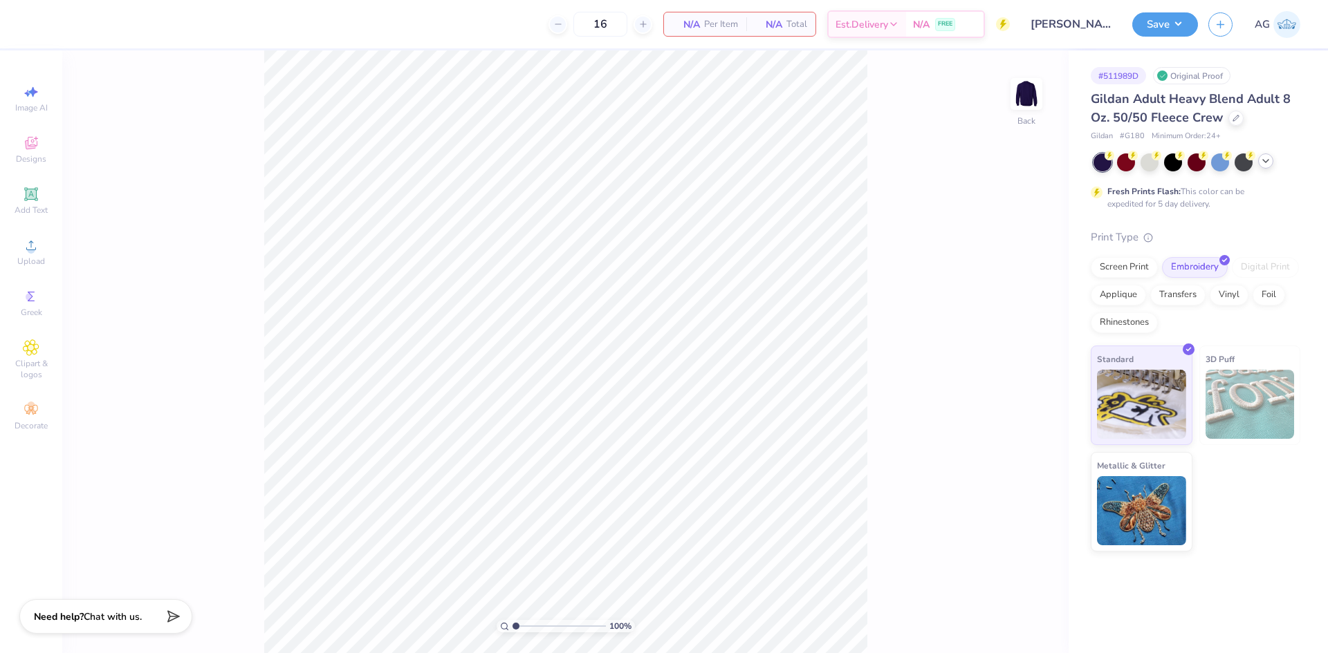
click at [1269, 162] on icon at bounding box center [1265, 161] width 11 height 11
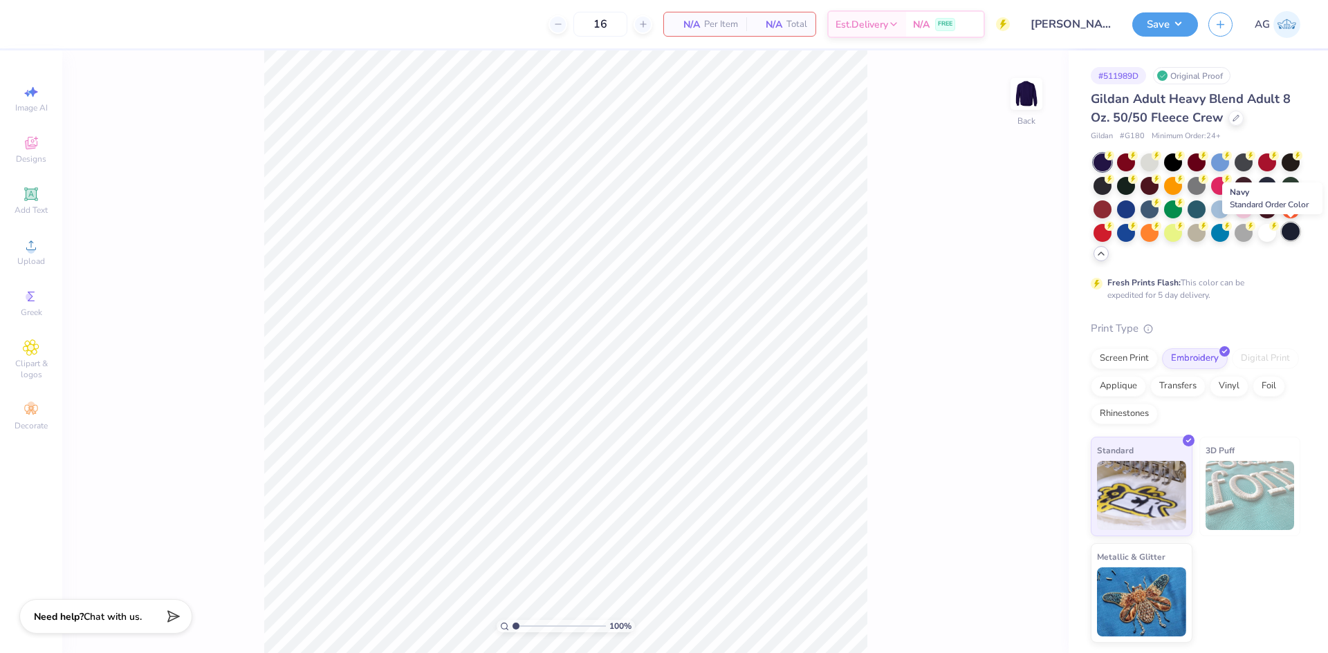
click at [1287, 230] on div at bounding box center [1290, 232] width 18 height 18
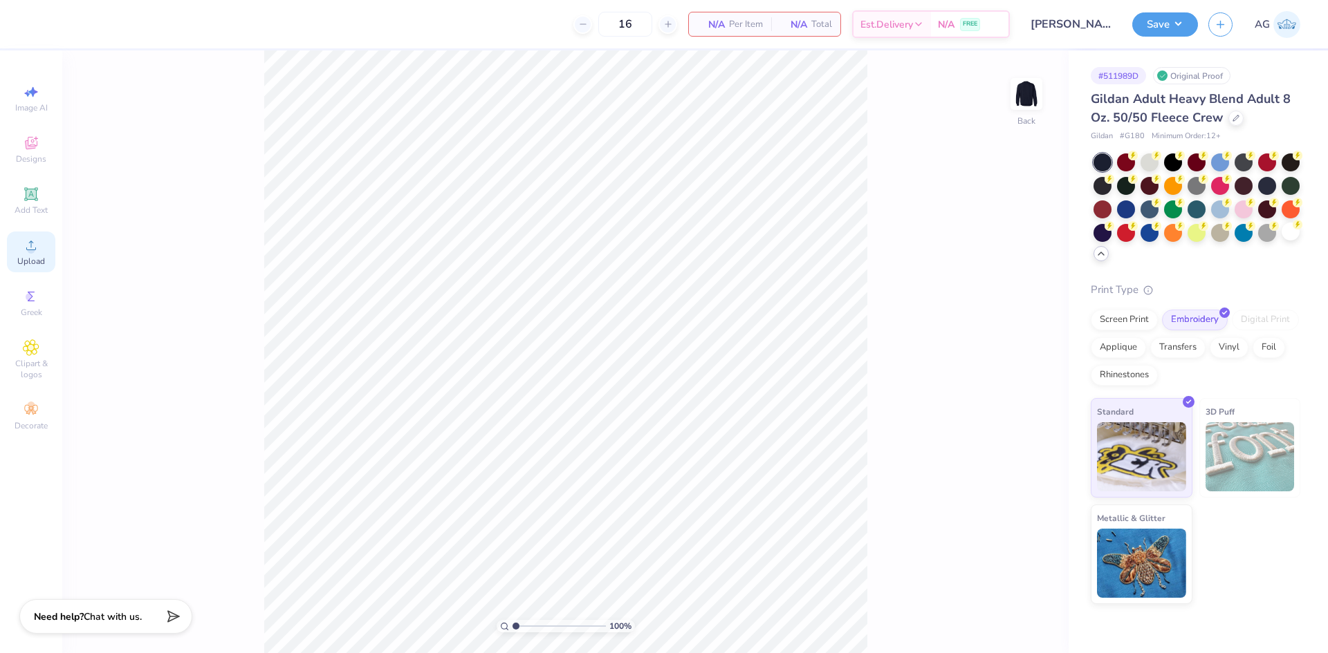
click at [28, 259] on span "Upload" at bounding box center [31, 261] width 28 height 11
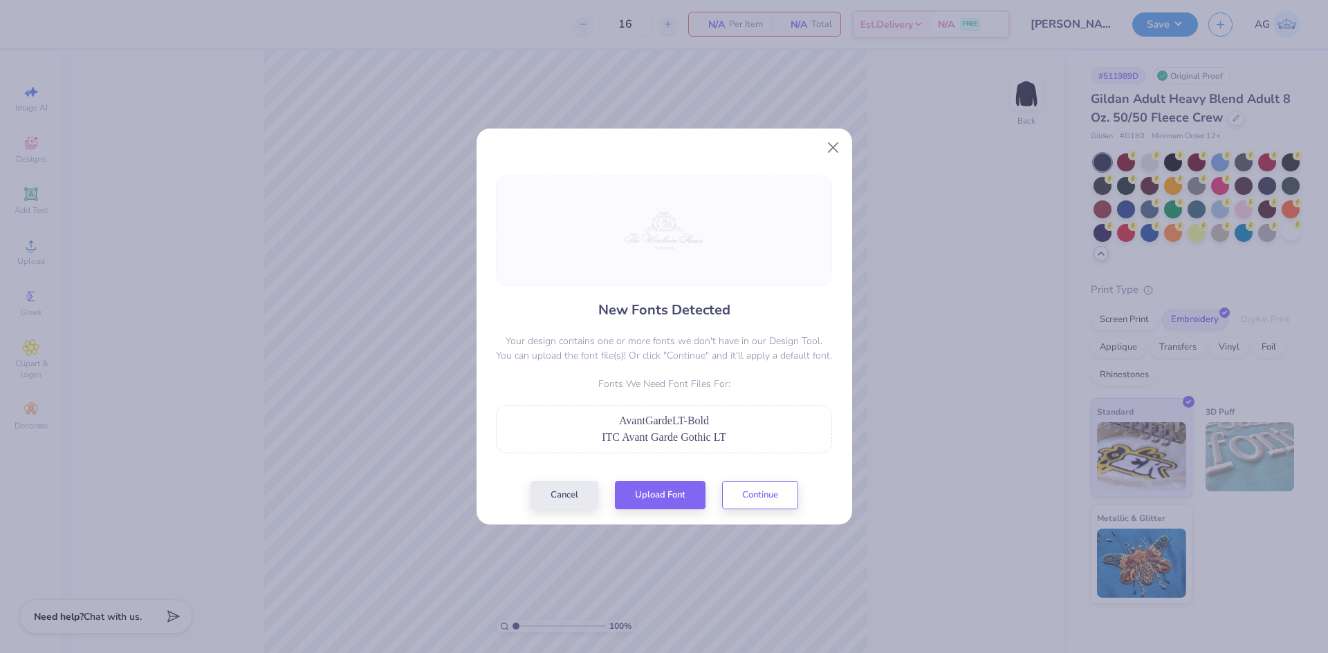
click at [578, 238] on div at bounding box center [664, 231] width 336 height 111
click at [667, 496] on button "Upload Font" at bounding box center [660, 492] width 91 height 28
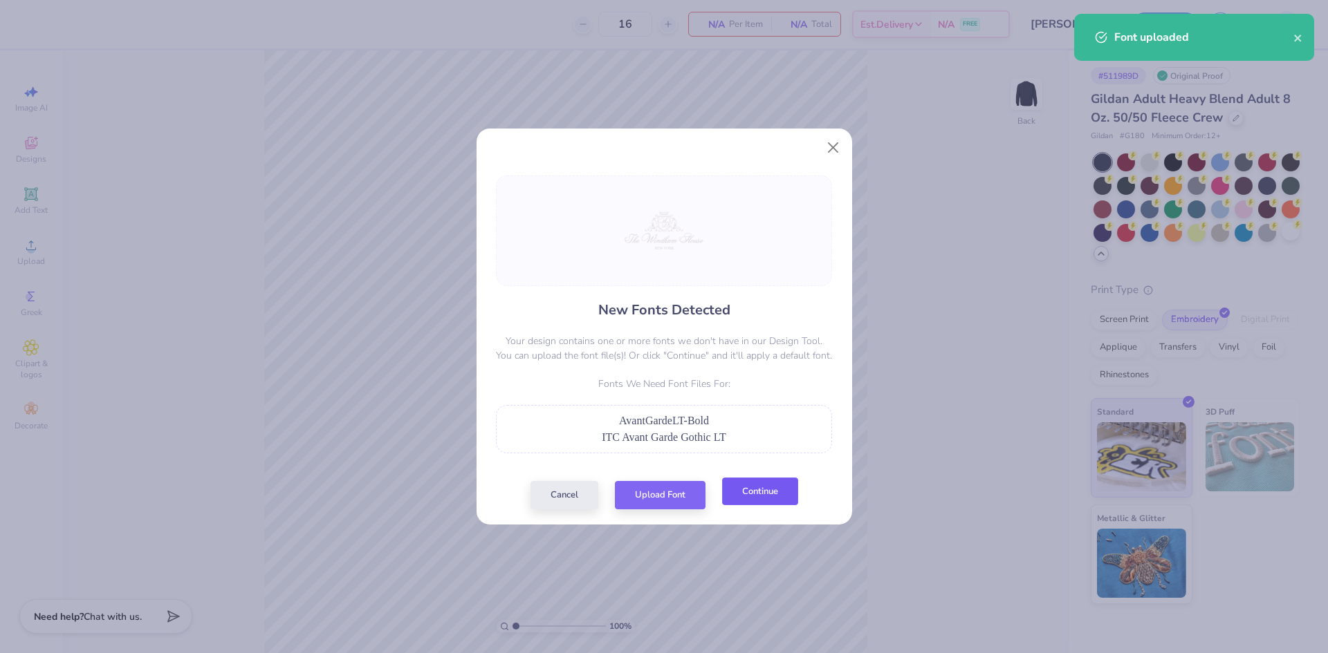
click at [772, 493] on button "Continue" at bounding box center [760, 492] width 76 height 28
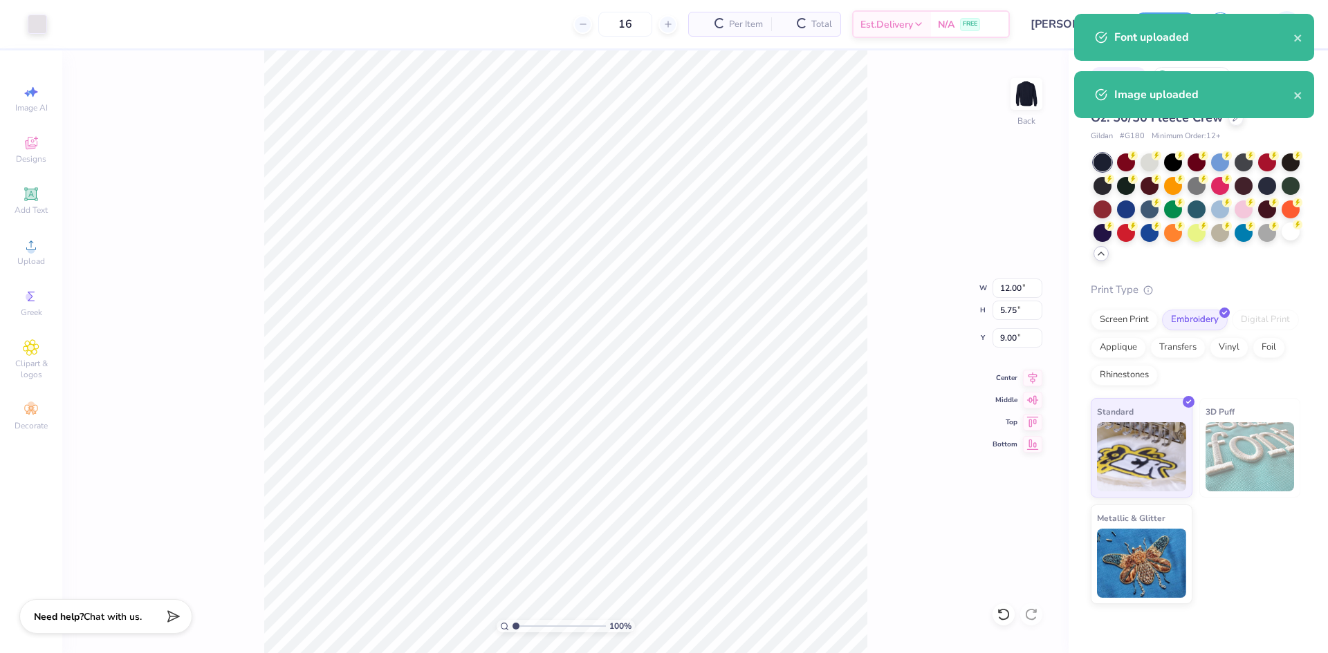
drag, startPoint x: 765, startPoint y: 487, endPoint x: 577, endPoint y: 439, distance: 194.2
click at [765, 487] on div "New Fonts Detected Your design contains one or more fonts we don't have in our …" at bounding box center [664, 326] width 1328 height 653
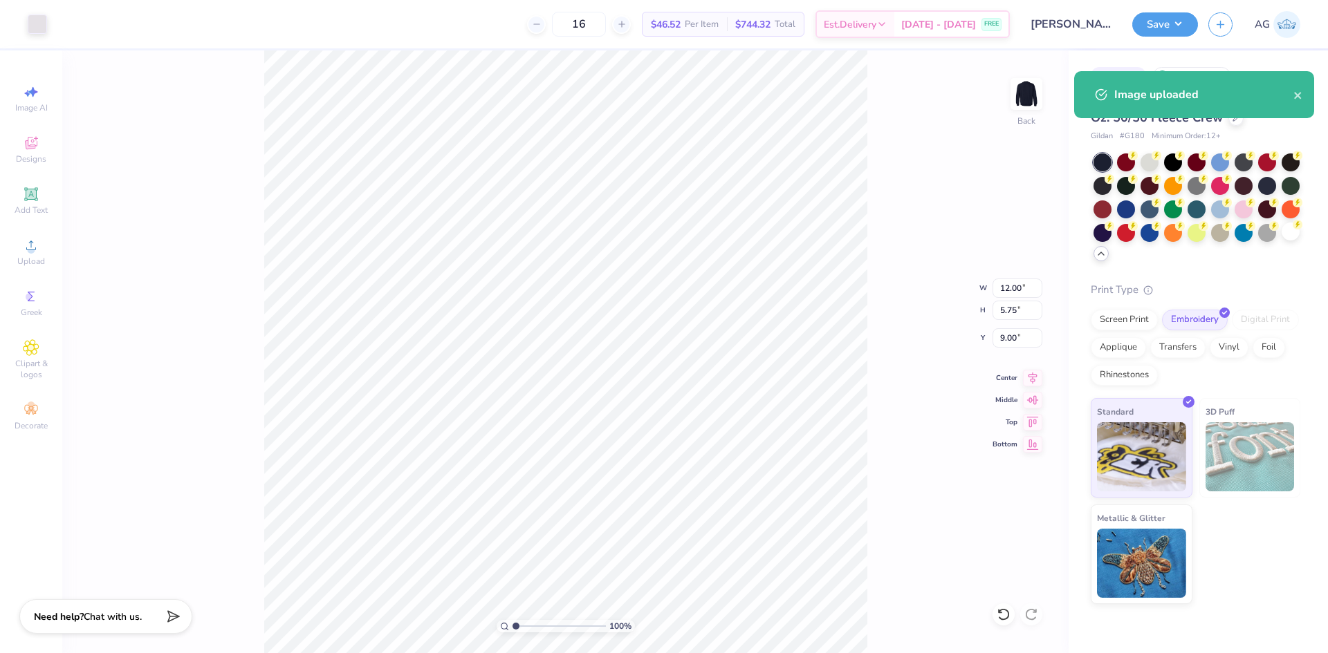
click at [601, 487] on div "New Fonts Detected Your design contains one or more fonts we don't have in our …" at bounding box center [664, 326] width 1328 height 653
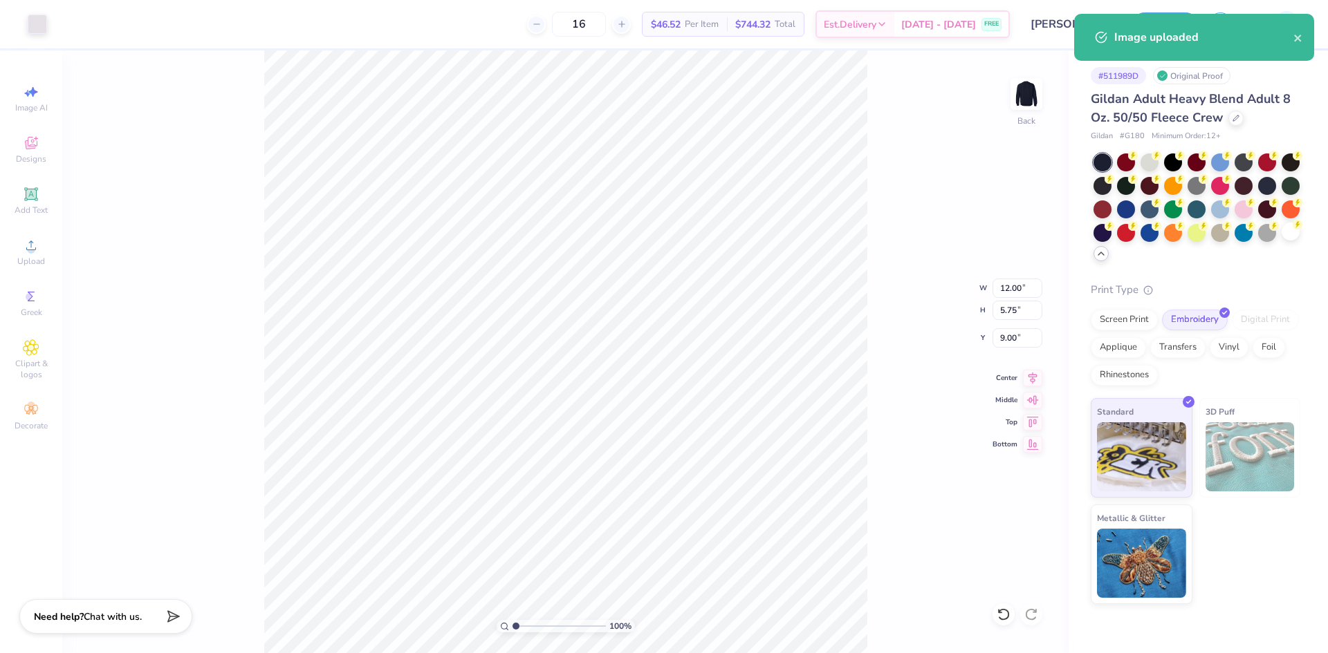
click at [715, 519] on div "New Fonts Detected Your design contains one or more fonts we don't have in our …" at bounding box center [664, 326] width 1328 height 653
drag, startPoint x: 751, startPoint y: 523, endPoint x: 490, endPoint y: 351, distance: 313.4
click at [490, 351] on div "New Fonts Detected Your design contains one or more fonts we don't have in our …" at bounding box center [664, 326] width 1328 height 653
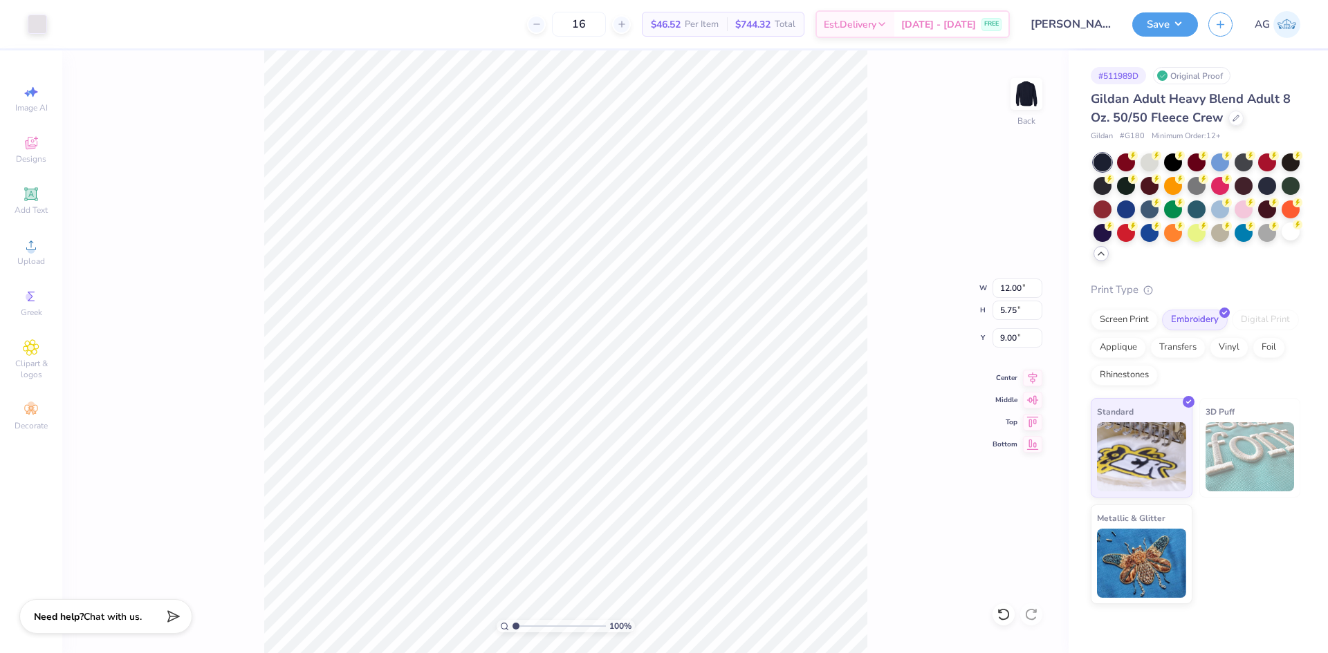
drag, startPoint x: 514, startPoint y: 628, endPoint x: 524, endPoint y: 628, distance: 10.4
click at [524, 628] on div "New Fonts Detected Your design contains one or more fonts we don't have in our …" at bounding box center [664, 326] width 1328 height 653
drag, startPoint x: 717, startPoint y: 482, endPoint x: 584, endPoint y: 443, distance: 139.0
click at [700, 480] on div "New Fonts Detected Your design contains one or more fonts we don't have in our …" at bounding box center [664, 326] width 1328 height 653
drag, startPoint x: 584, startPoint y: 443, endPoint x: 548, endPoint y: 452, distance: 36.4
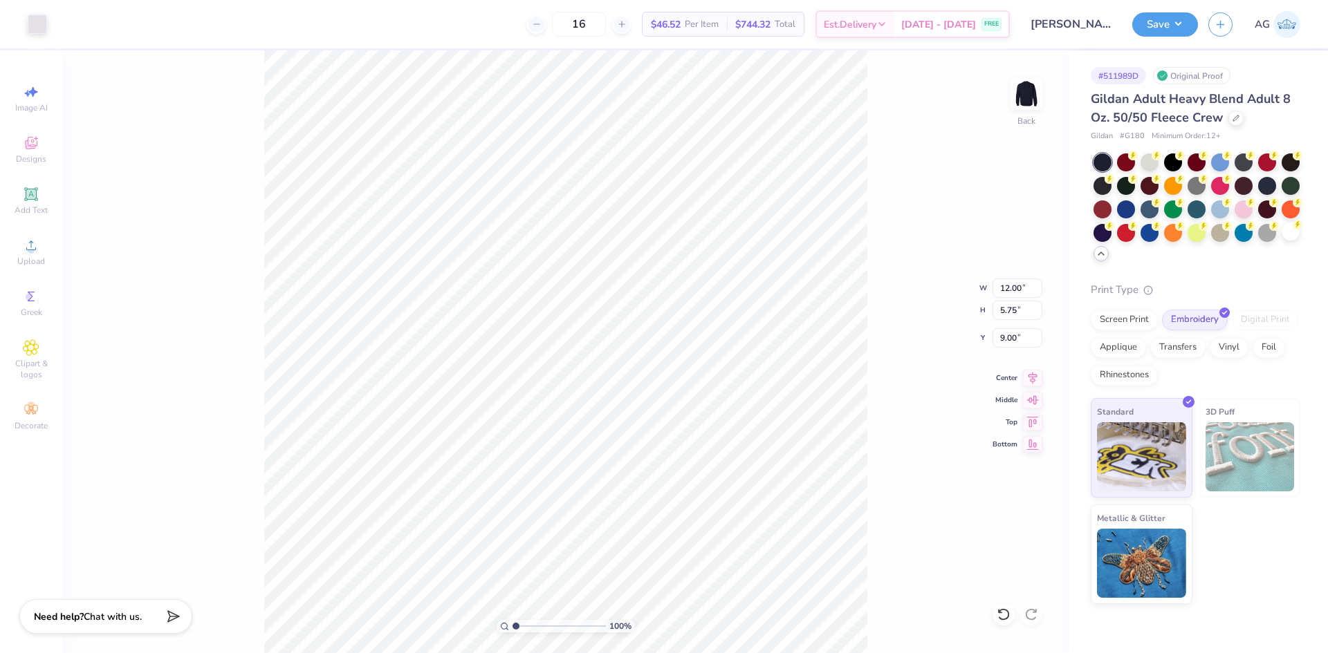
click at [579, 445] on div "Cancel Upload Font Continue" at bounding box center [664, 444] width 268 height 28
click at [549, 454] on button "Cancel" at bounding box center [564, 441] width 68 height 28
drag, startPoint x: 548, startPoint y: 422, endPoint x: 551, endPoint y: 412, distance: 10.9
click at [548, 417] on div "New Fonts Detected Your design contains one or more fonts we don't have in our …" at bounding box center [664, 308] width 344 height 301
click at [555, 407] on div "New Fonts Detected Your design contains one or more fonts we don't have in our …" at bounding box center [664, 308] width 344 height 301
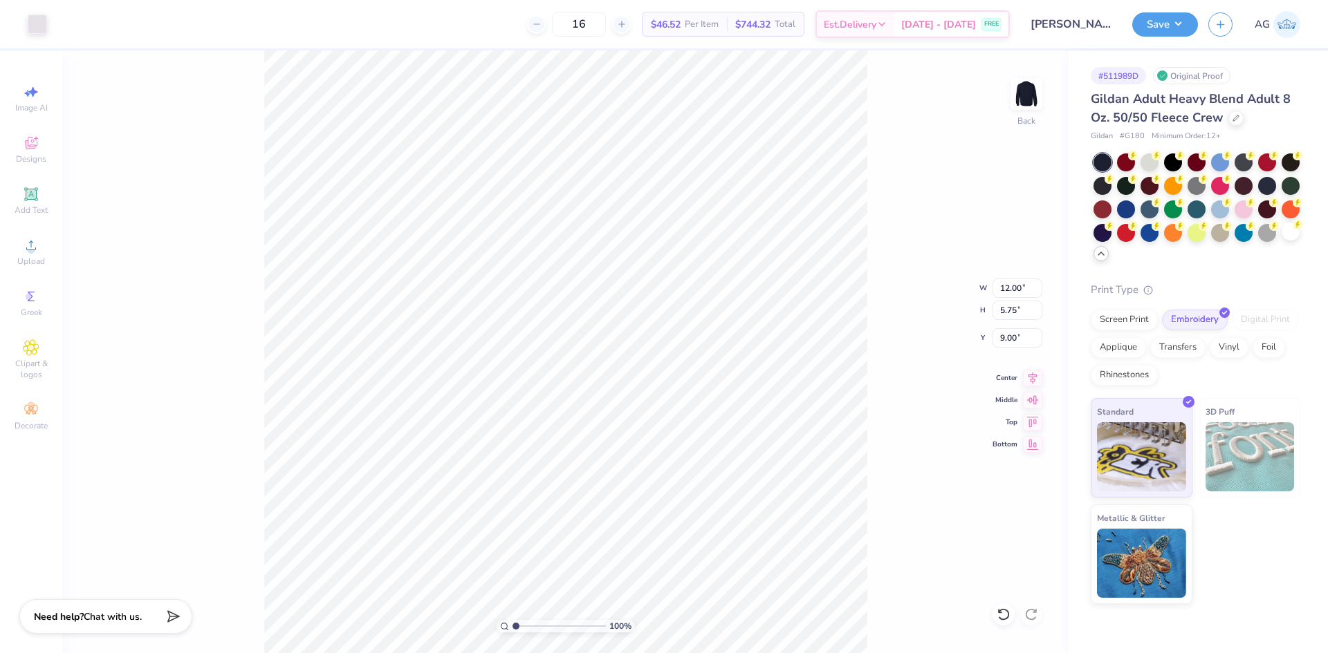
drag, startPoint x: 749, startPoint y: 431, endPoint x: 622, endPoint y: 524, distance: 157.8
click at [717, 553] on div "New Fonts Detected Your design contains one or more fonts we don't have in our …" at bounding box center [664, 326] width 1328 height 653
drag, startPoint x: 520, startPoint y: 401, endPoint x: 696, endPoint y: 511, distance: 207.8
click at [691, 510] on div "New Fonts Detected Your design contains one or more fonts we don't have in our …" at bounding box center [664, 326] width 1328 height 653
click at [600, 400] on div at bounding box center [664, 394] width 336 height 15
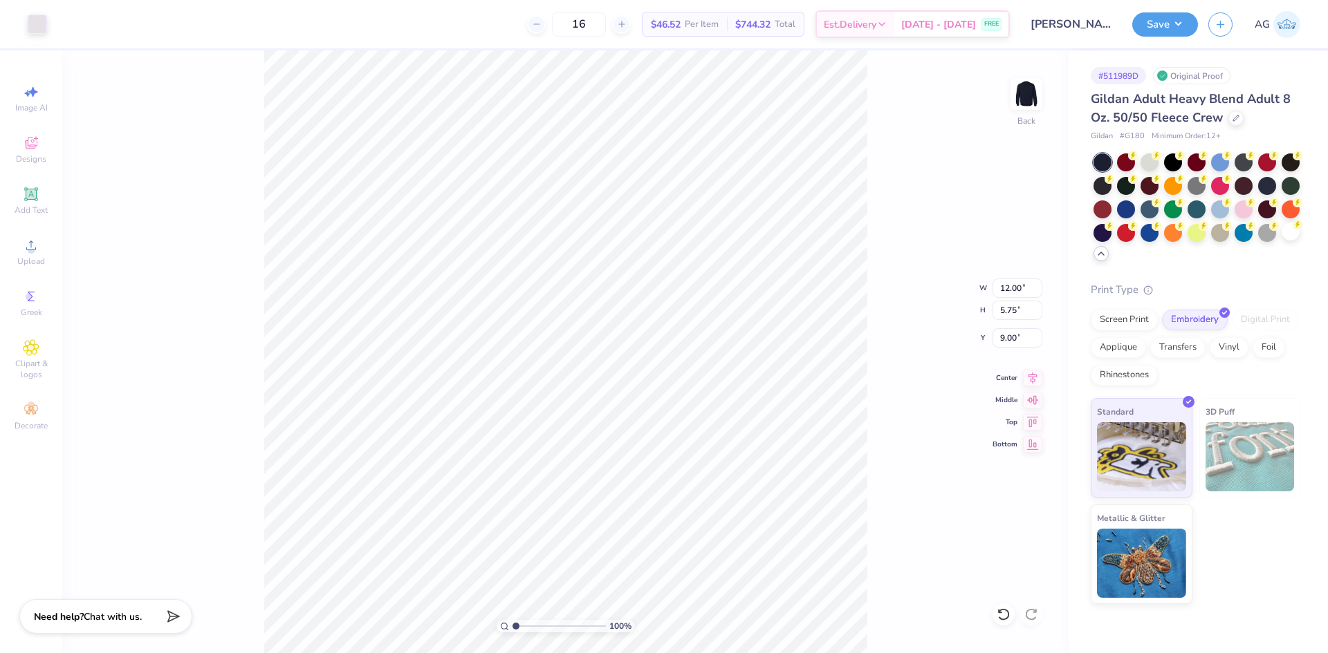
click at [577, 412] on div "New Fonts Detected Your design contains one or more fonts we don't have in our …" at bounding box center [664, 308] width 344 height 301
click at [575, 413] on div "New Fonts Detected Your design contains one or more fonts we don't have in our …" at bounding box center [664, 308] width 344 height 301
drag, startPoint x: 569, startPoint y: 411, endPoint x: 608, endPoint y: 113, distance: 300.6
click at [546, 284] on div "New Fonts Detected Your design contains one or more fonts we don't have in our …" at bounding box center [664, 308] width 344 height 301
click at [992, 611] on div "New Fonts Detected Your design contains one or more fonts we don't have in our …" at bounding box center [664, 326] width 1328 height 653
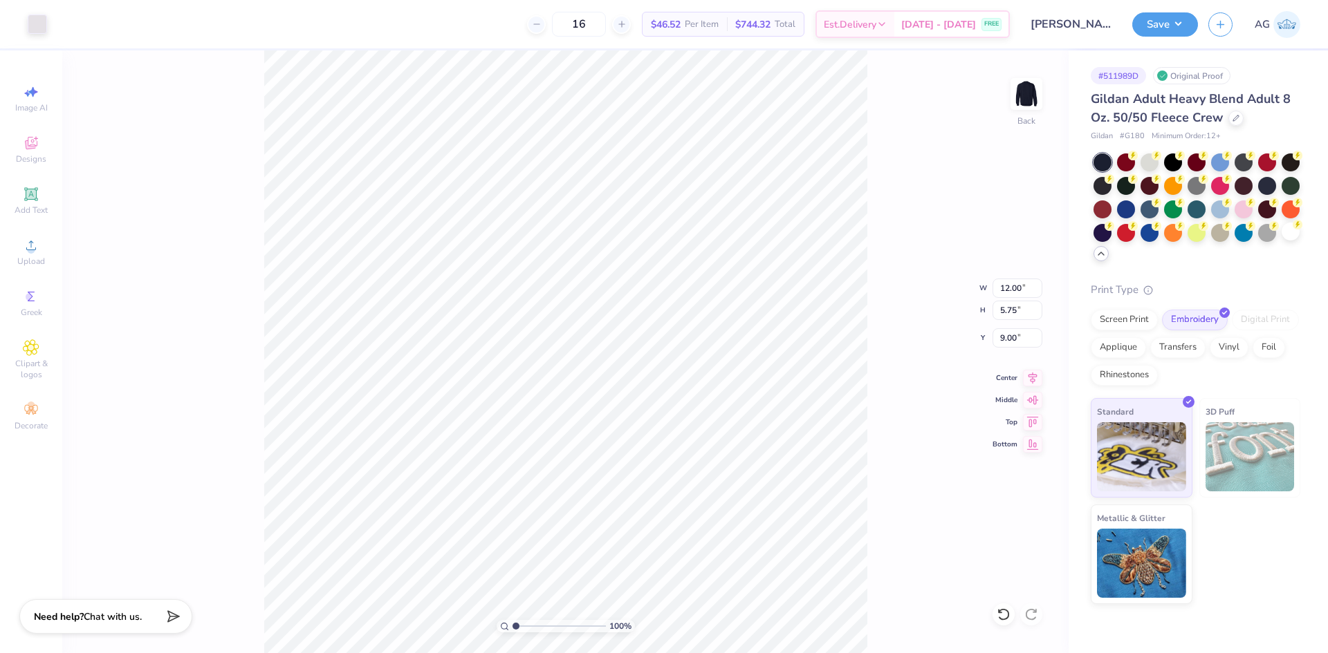
click at [995, 613] on div "New Fonts Detected Your design contains one or more fonts we don't have in our …" at bounding box center [664, 326] width 1328 height 653
click at [1000, 617] on div "New Fonts Detected Your design contains one or more fonts we don't have in our …" at bounding box center [664, 326] width 1328 height 653
click at [1005, 616] on div "New Fonts Detected Your design contains one or more fonts we don't have in our …" at bounding box center [664, 326] width 1328 height 653
drag, startPoint x: 1005, startPoint y: 614, endPoint x: 1001, endPoint y: 604, distance: 11.2
click at [1001, 606] on div "New Fonts Detected Your design contains one or more fonts we don't have in our …" at bounding box center [664, 326] width 1328 height 653
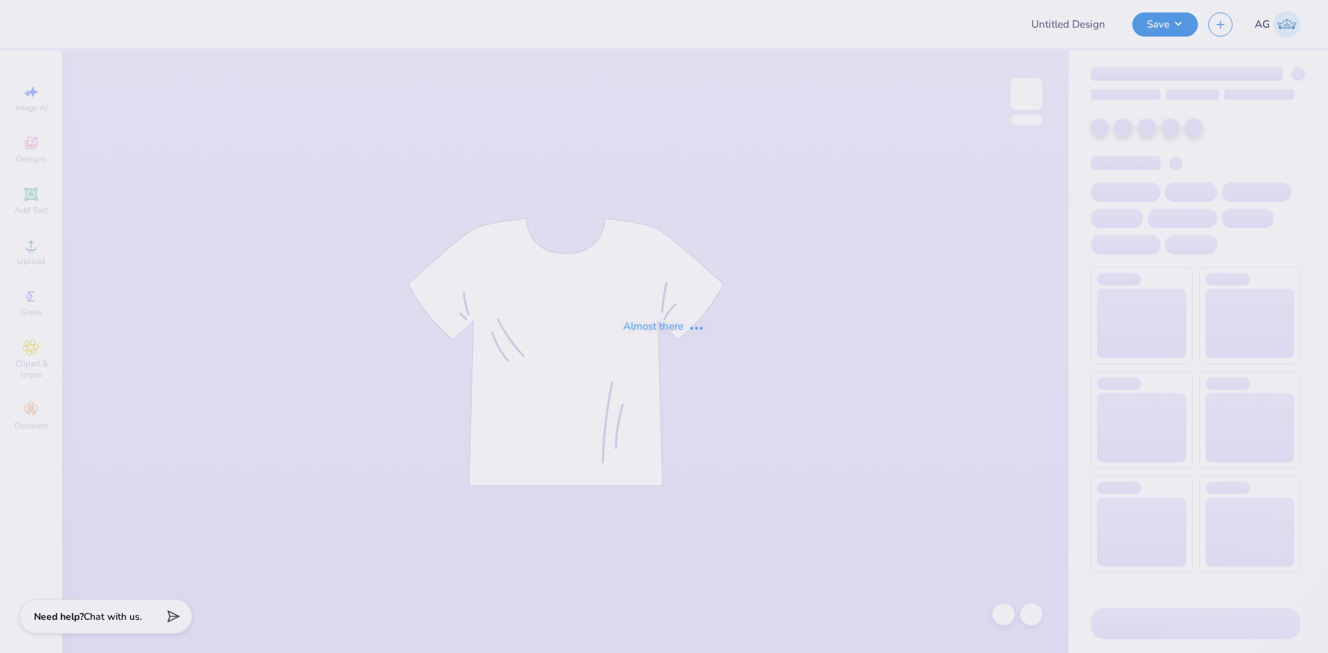
type input "[PERSON_NAME]"
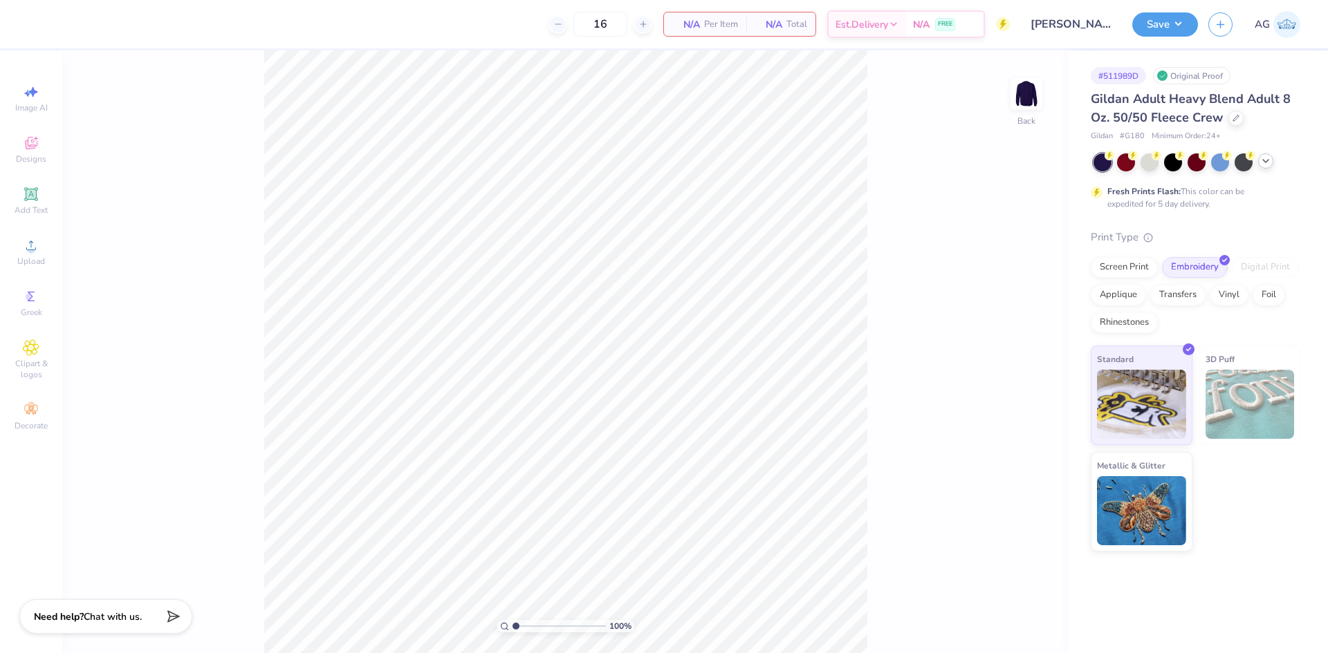
click at [1265, 163] on icon at bounding box center [1265, 161] width 11 height 11
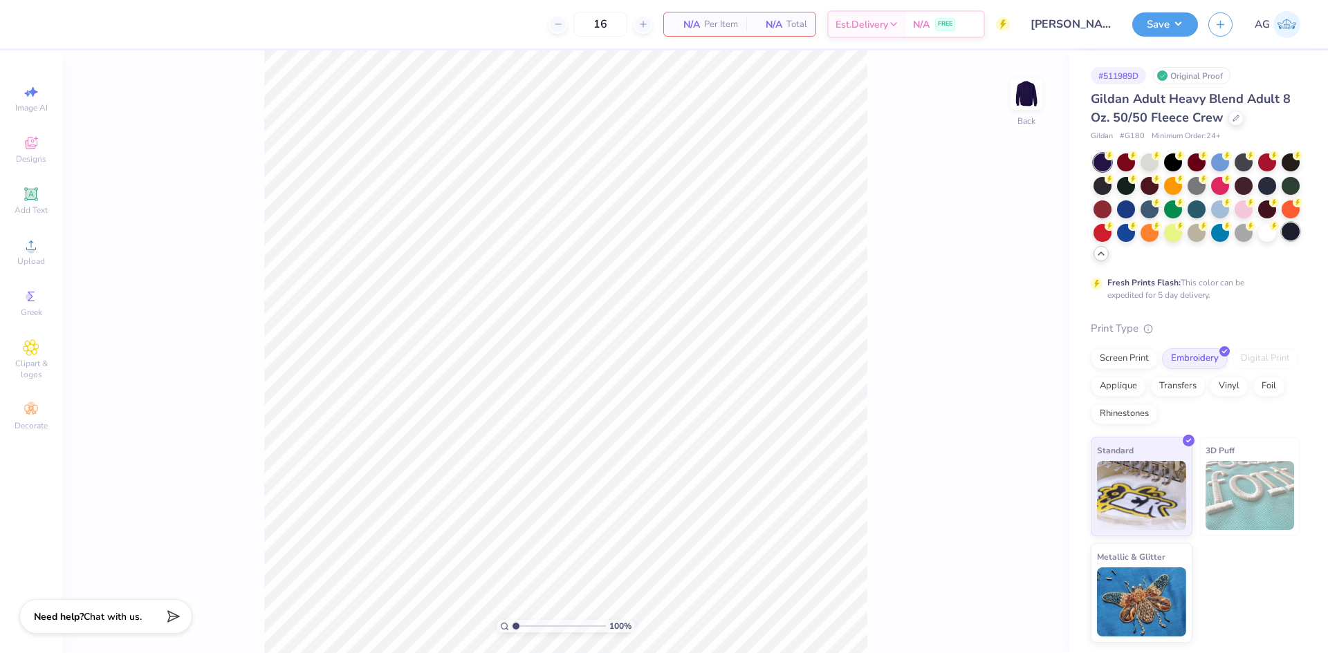
click at [1289, 232] on div at bounding box center [1290, 232] width 18 height 18
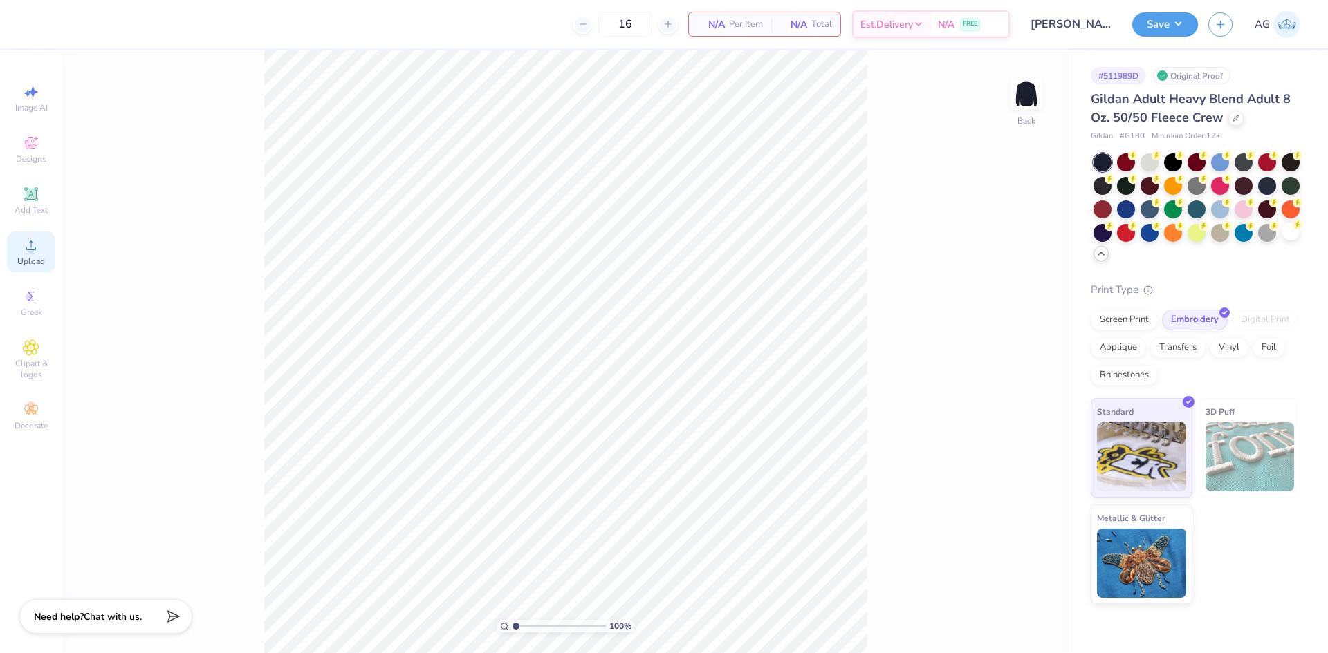
click at [35, 250] on icon at bounding box center [31, 246] width 10 height 10
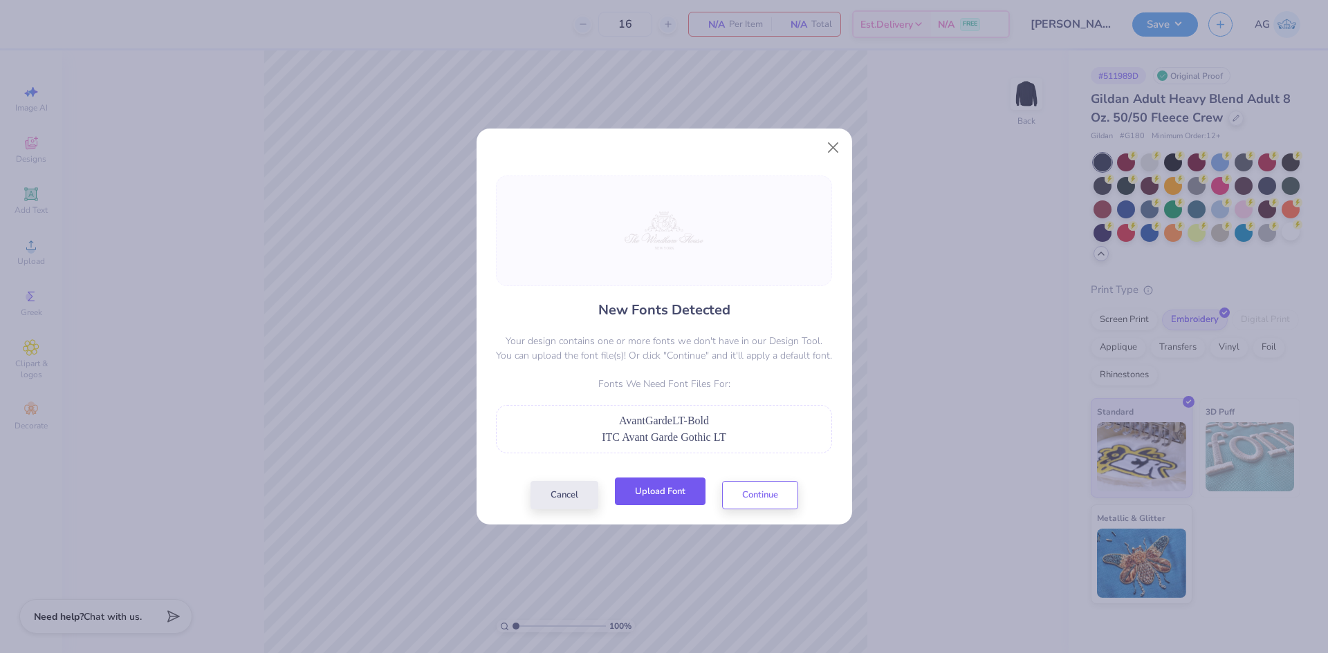
click at [666, 501] on button "Upload Font" at bounding box center [660, 492] width 91 height 28
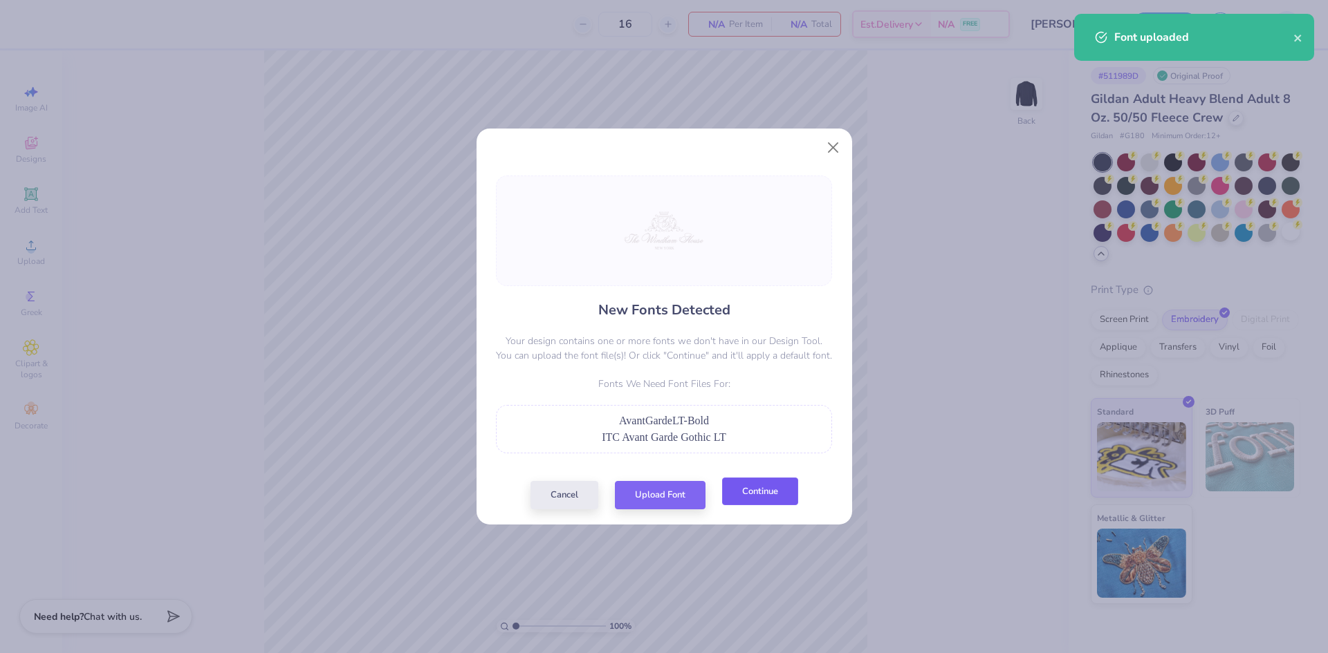
click at [757, 494] on button "Continue" at bounding box center [760, 492] width 76 height 28
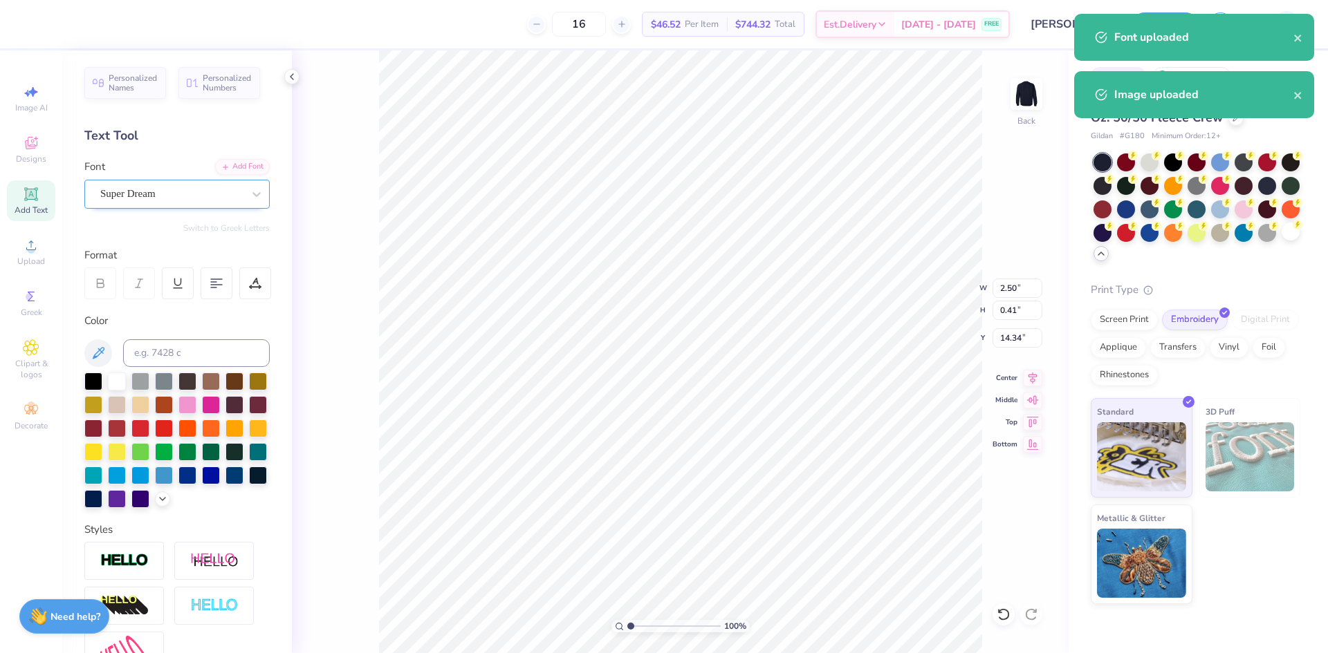
click at [175, 196] on div "Super Dream" at bounding box center [171, 193] width 145 height 21
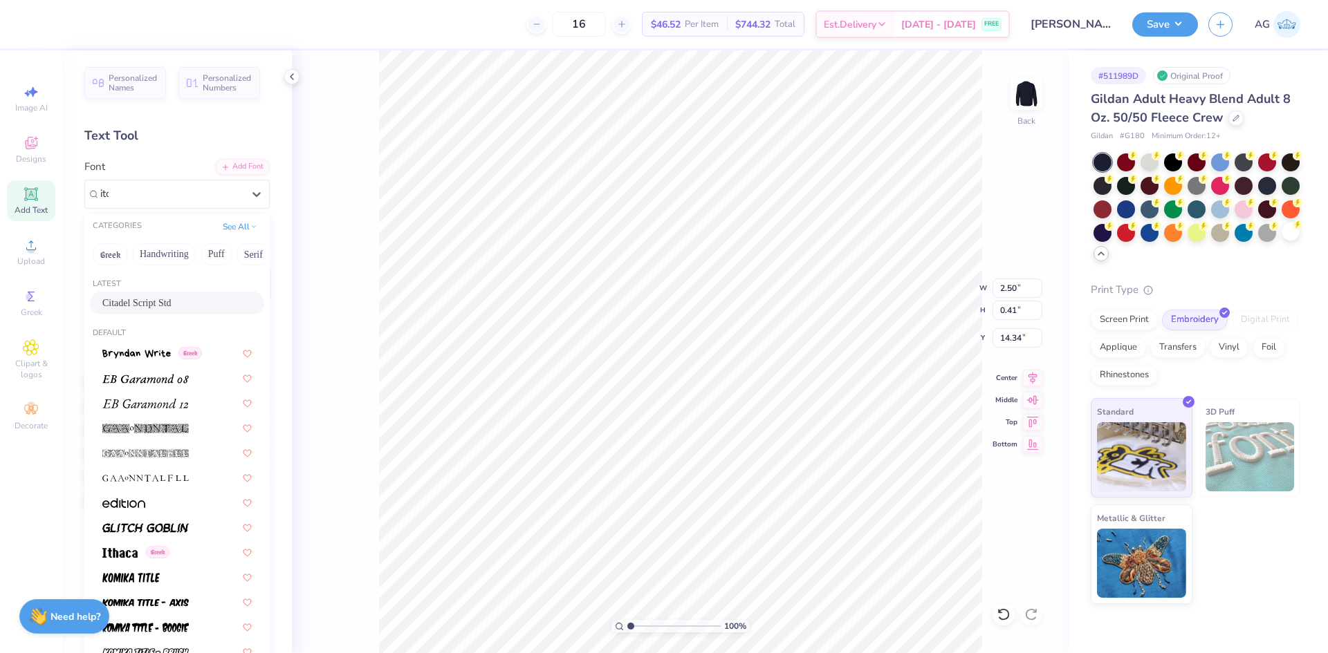
type input "itc"
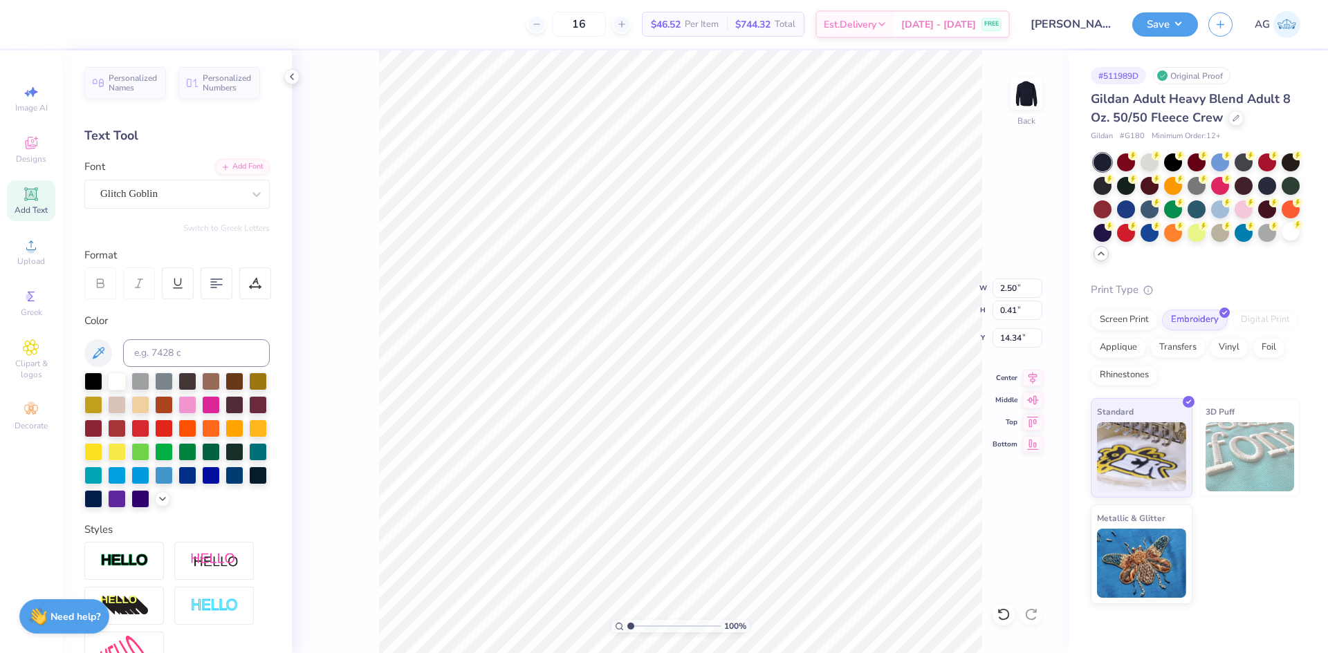
type input "2.68"
type input "0.39"
type input "14.39"
click at [153, 197] on div "Glitch Goblin" at bounding box center [171, 193] width 145 height 21
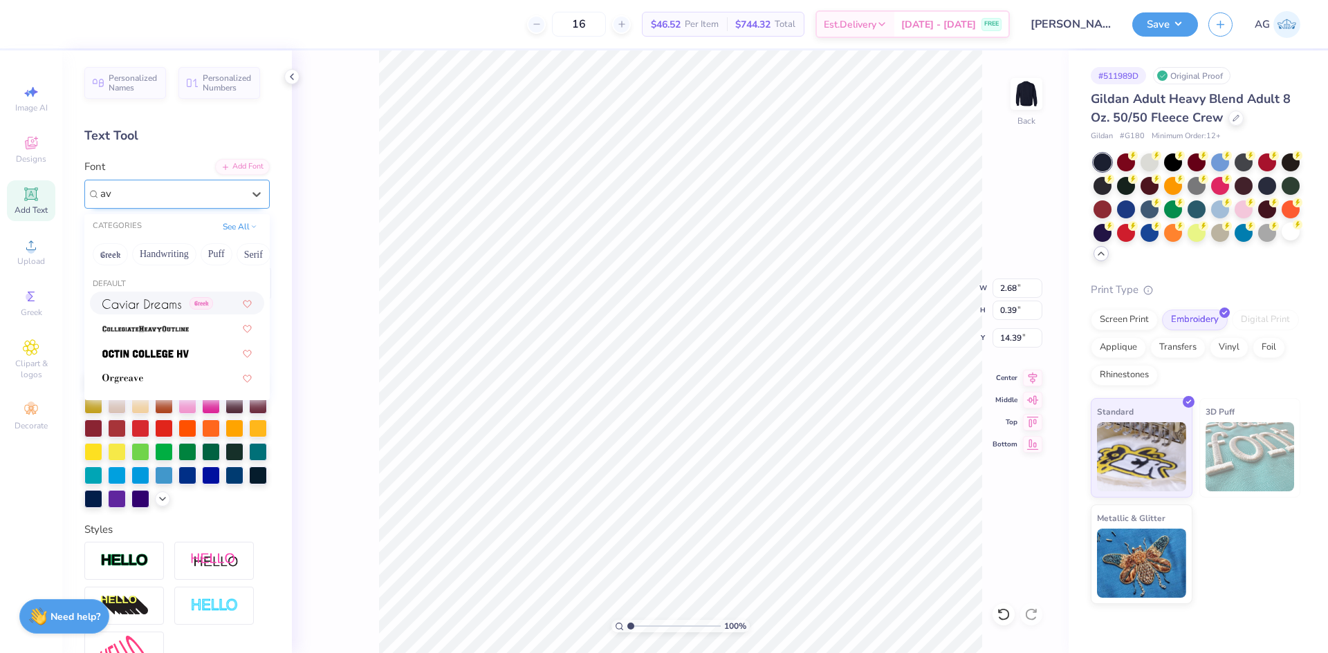
type input "ava"
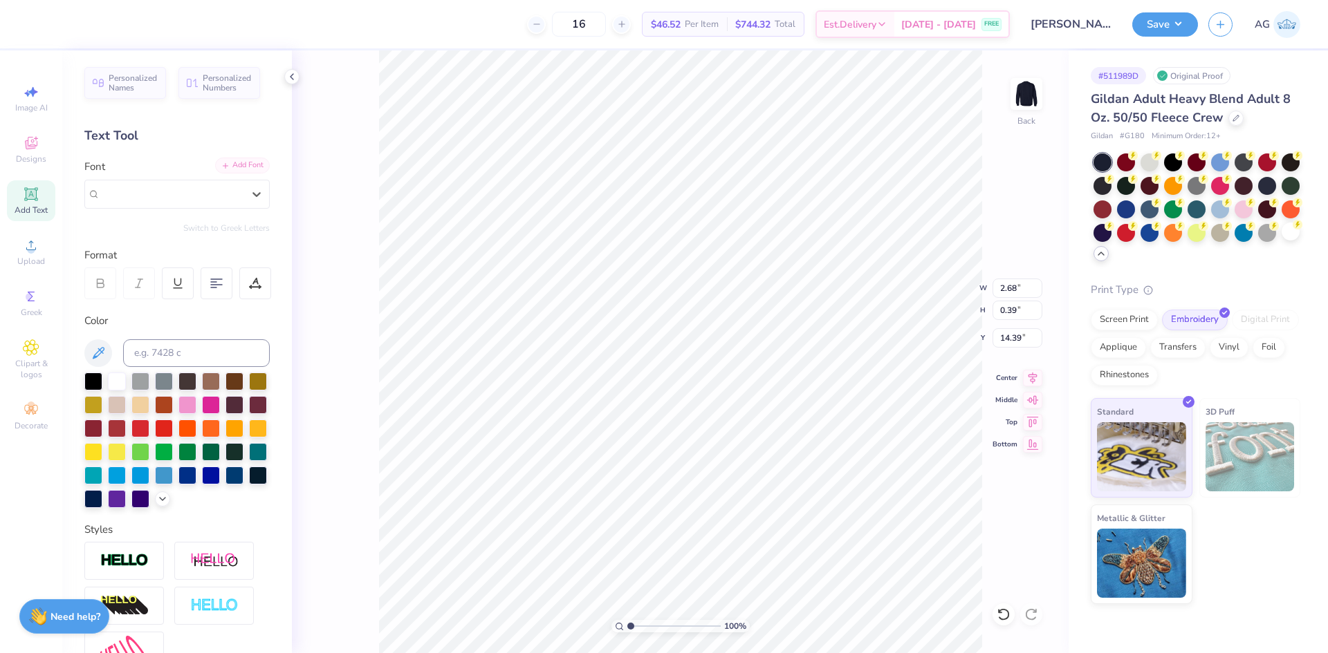
click at [241, 166] on div "Add Font" at bounding box center [242, 166] width 55 height 16
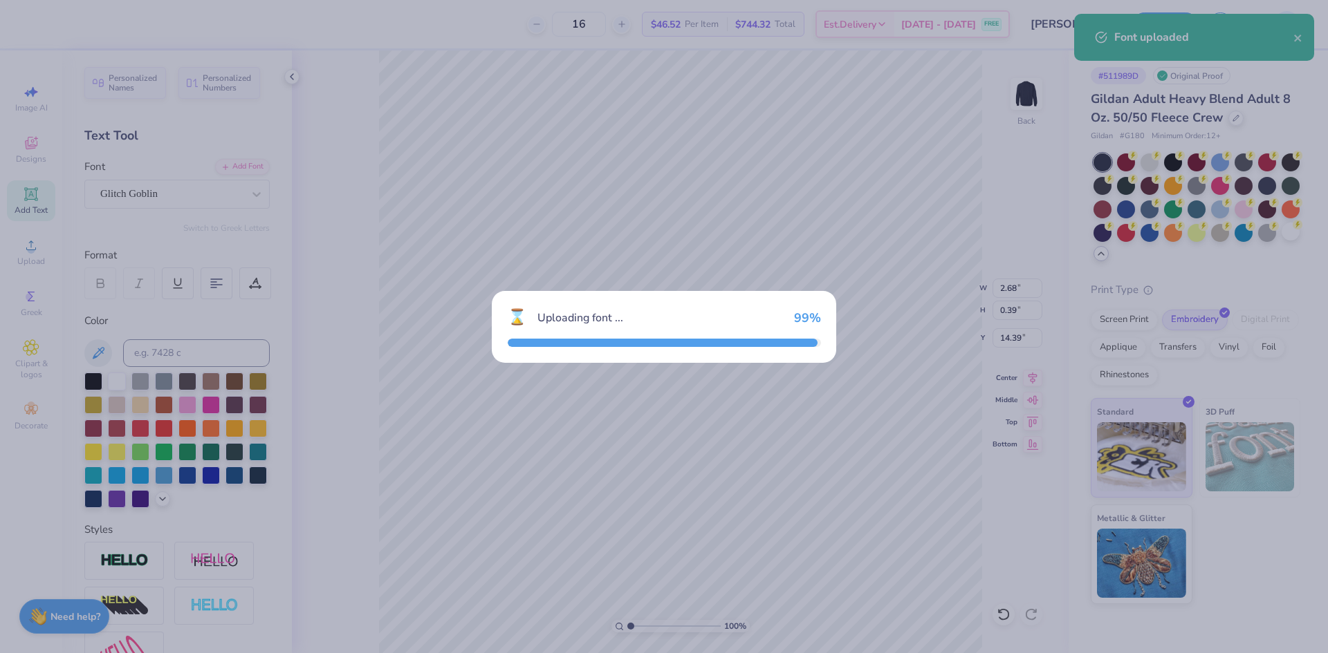
type input "2.80"
type input "0.41"
type input "14.38"
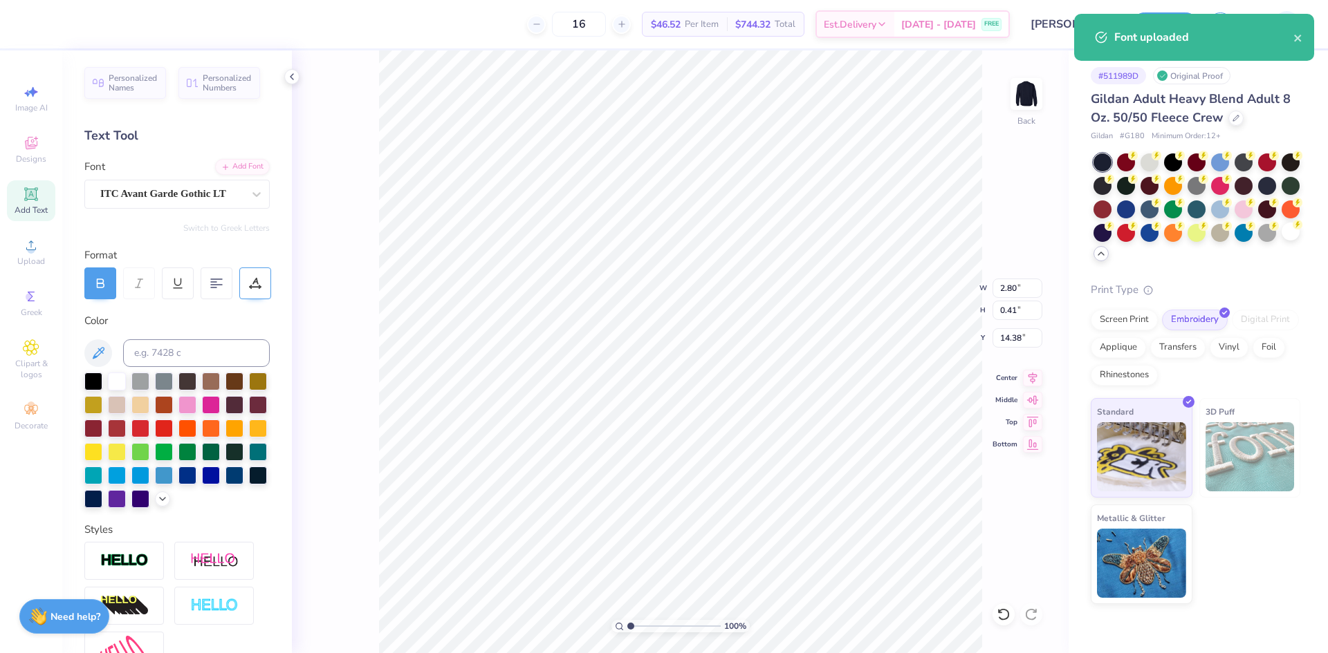
click at [247, 289] on div at bounding box center [255, 284] width 32 height 32
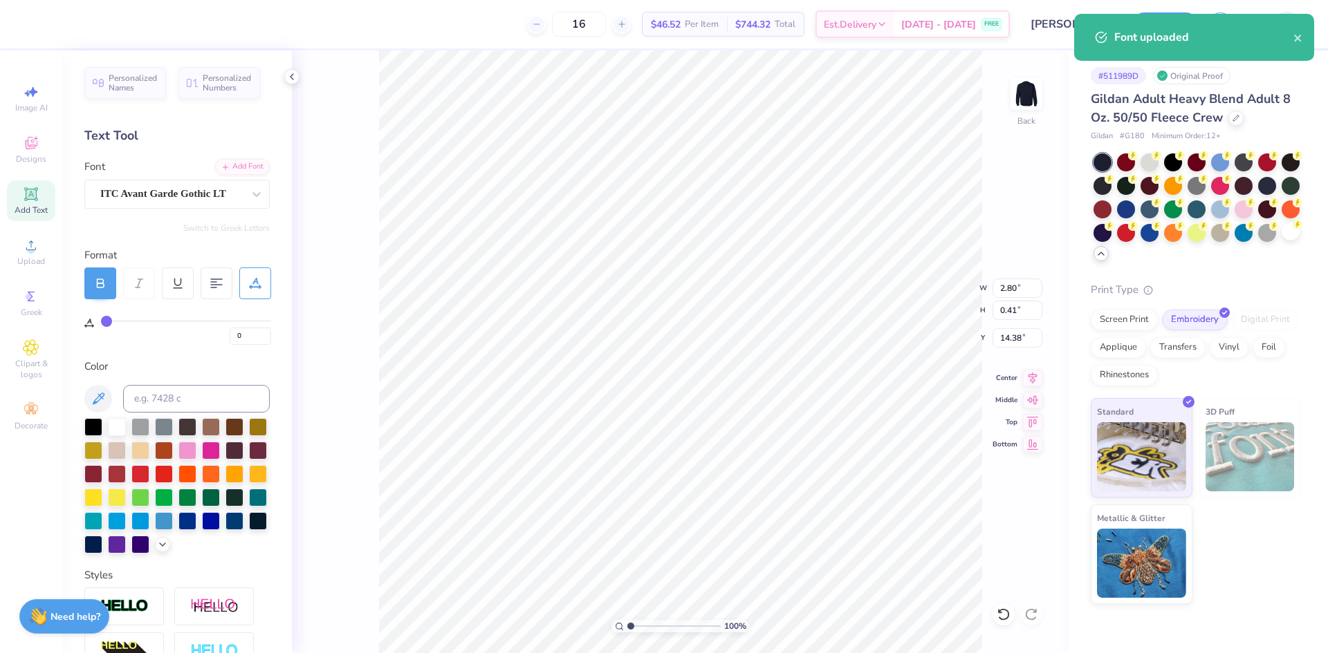
type input "2"
type input "3"
type input "4"
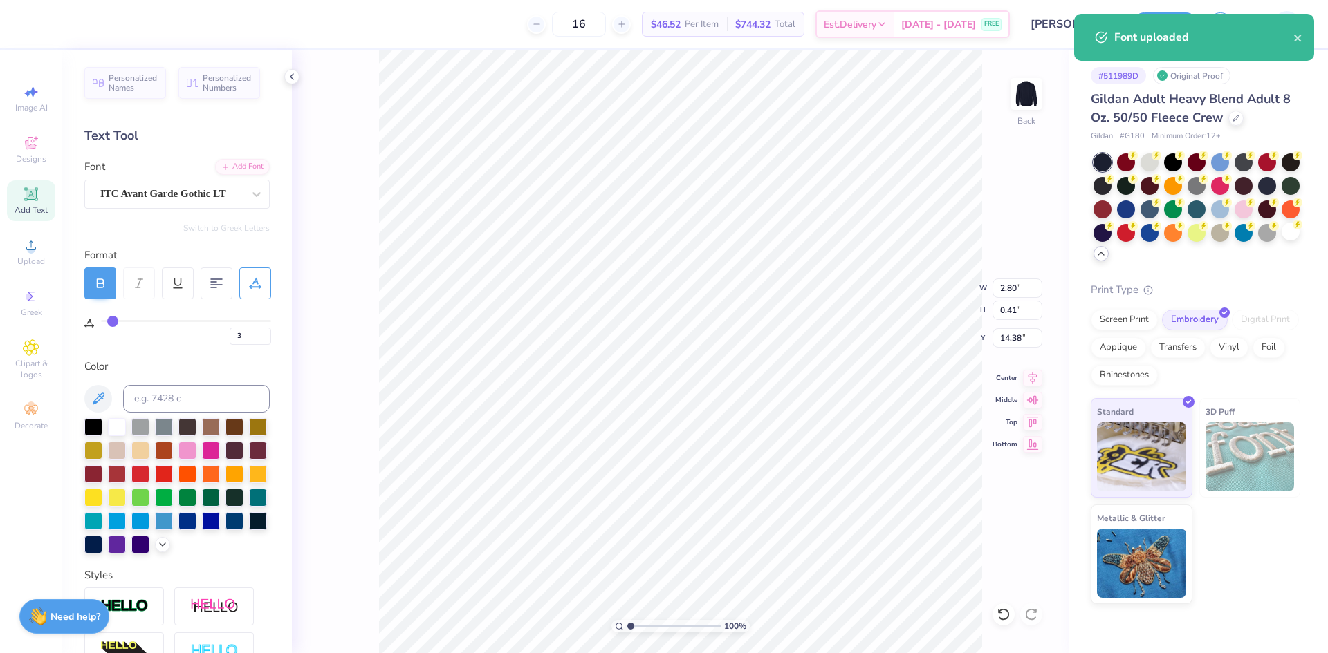
type input "4"
type input "5"
type input "7"
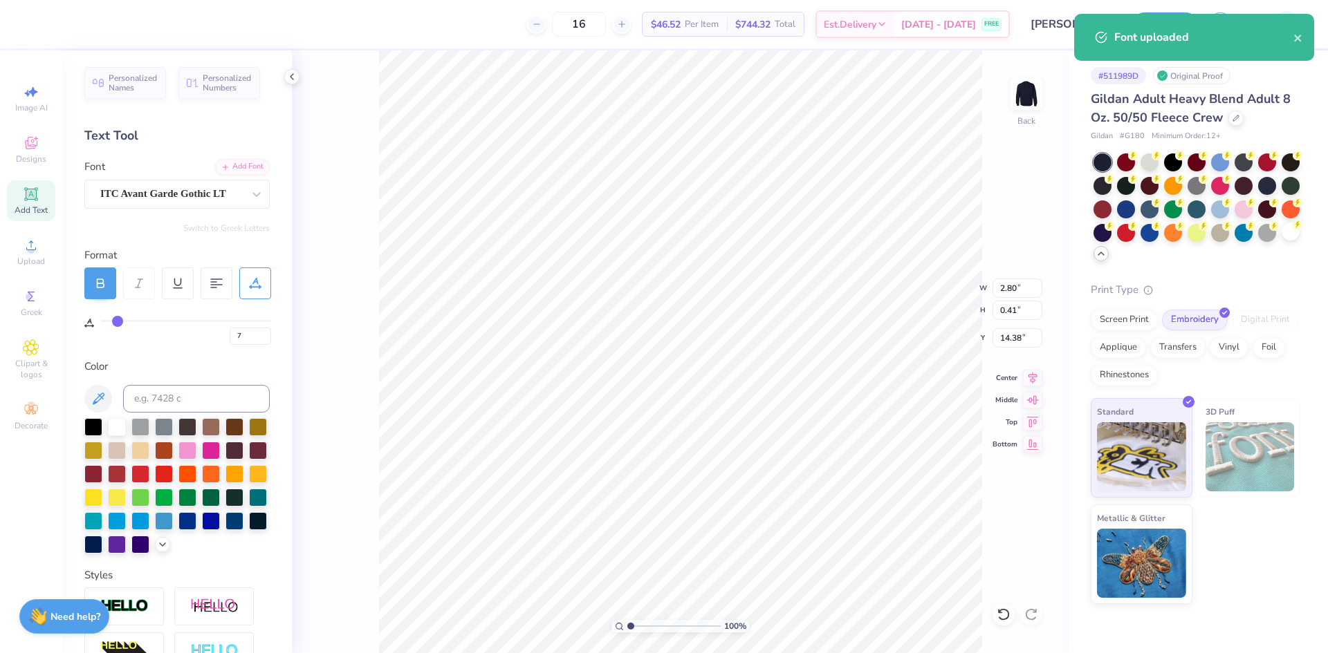
type input "11"
type input "12"
drag, startPoint x: 109, startPoint y: 322, endPoint x: 125, endPoint y: 322, distance: 15.9
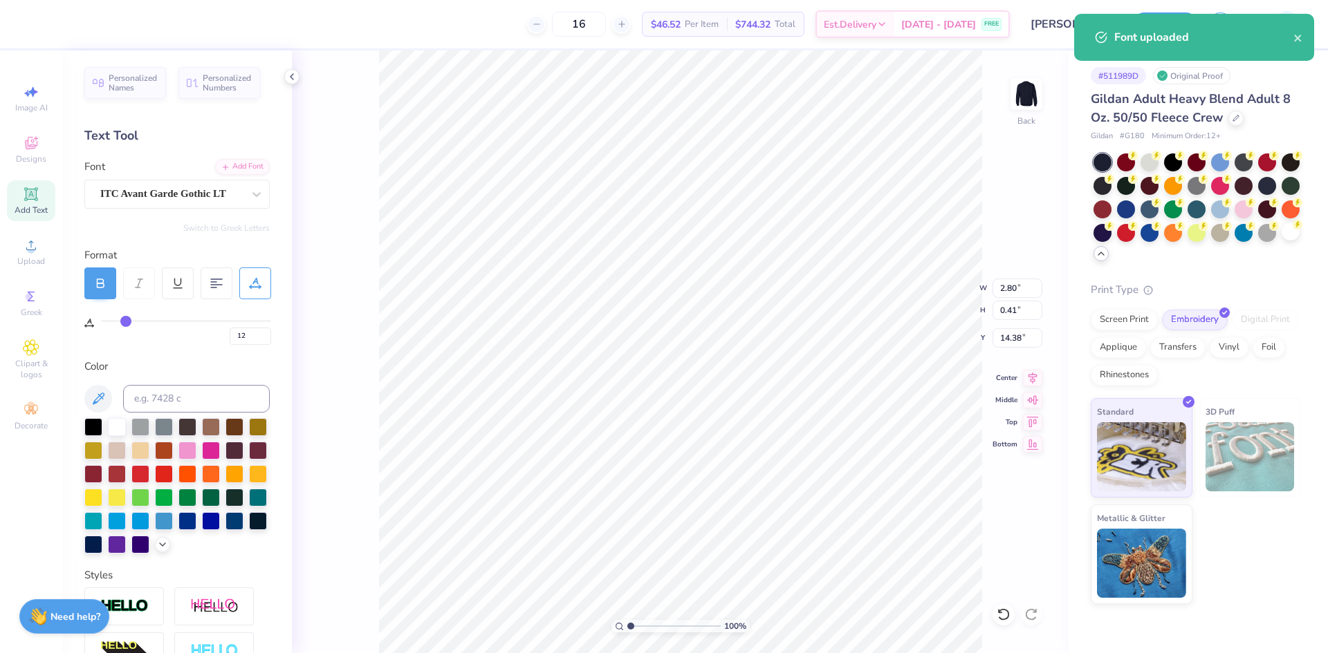
type input "12"
click at [125, 322] on input "range" at bounding box center [186, 321] width 170 height 2
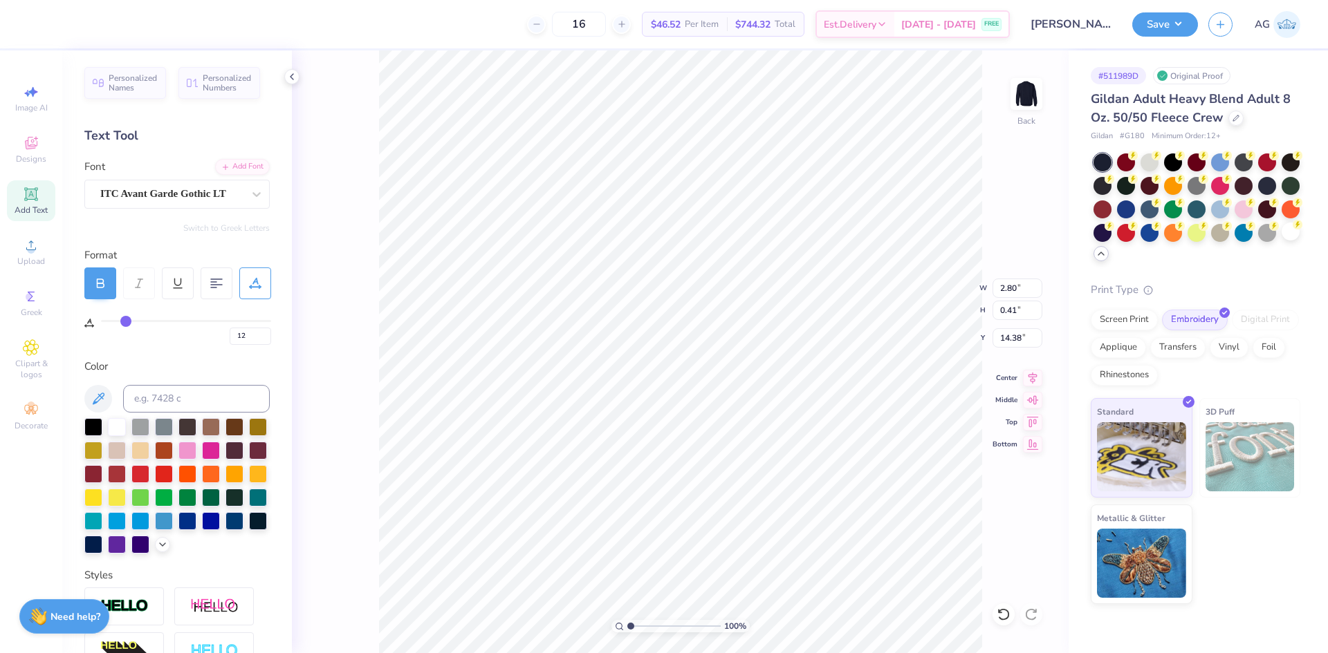
type input "3.24"
type input "15"
type input "14"
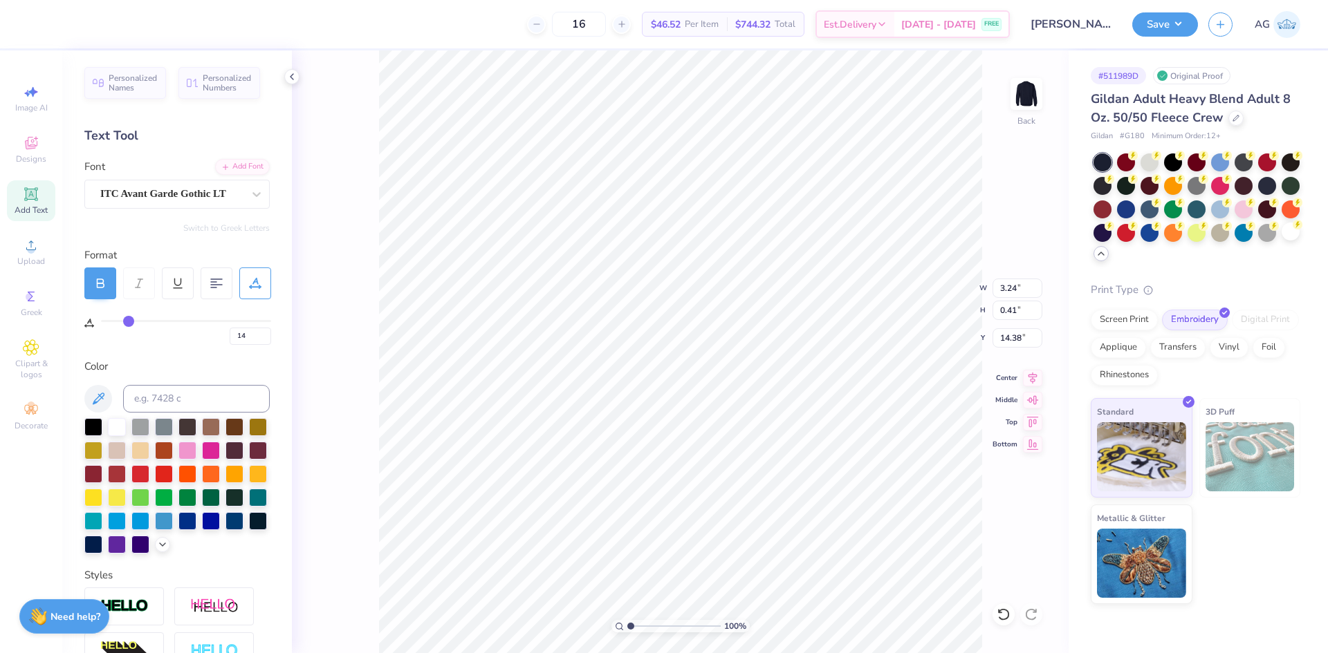
type input "13"
type input "14"
type input "15"
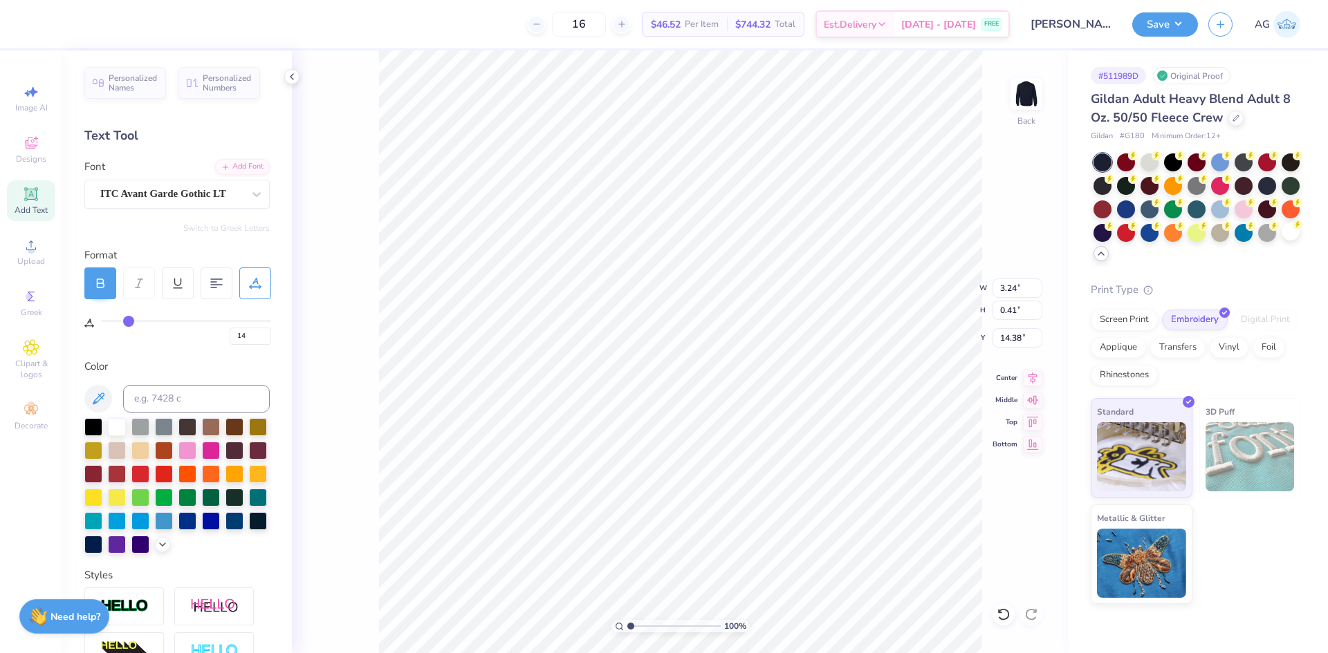
type input "15"
type input "16"
type input "17"
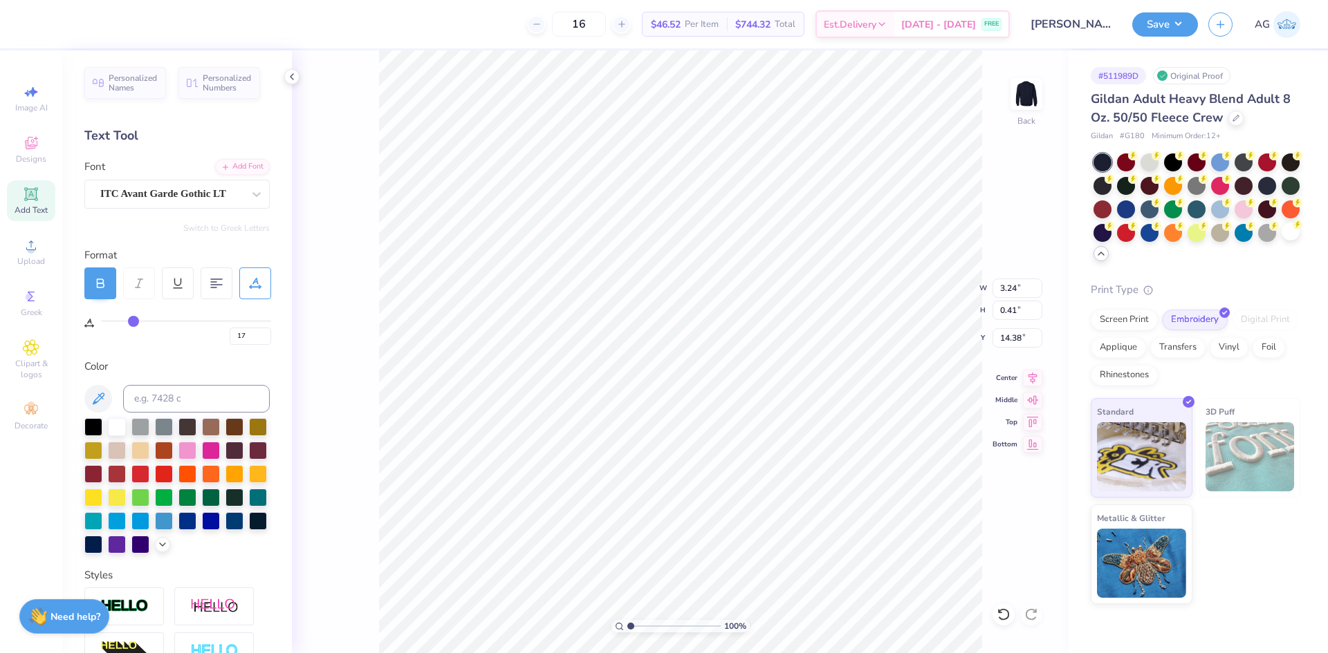
type input "17"
click at [133, 321] on input "range" at bounding box center [186, 321] width 170 height 2
type input "3.43"
click at [1034, 378] on icon at bounding box center [1032, 376] width 19 height 17
click at [1027, 376] on icon at bounding box center [1032, 376] width 19 height 17
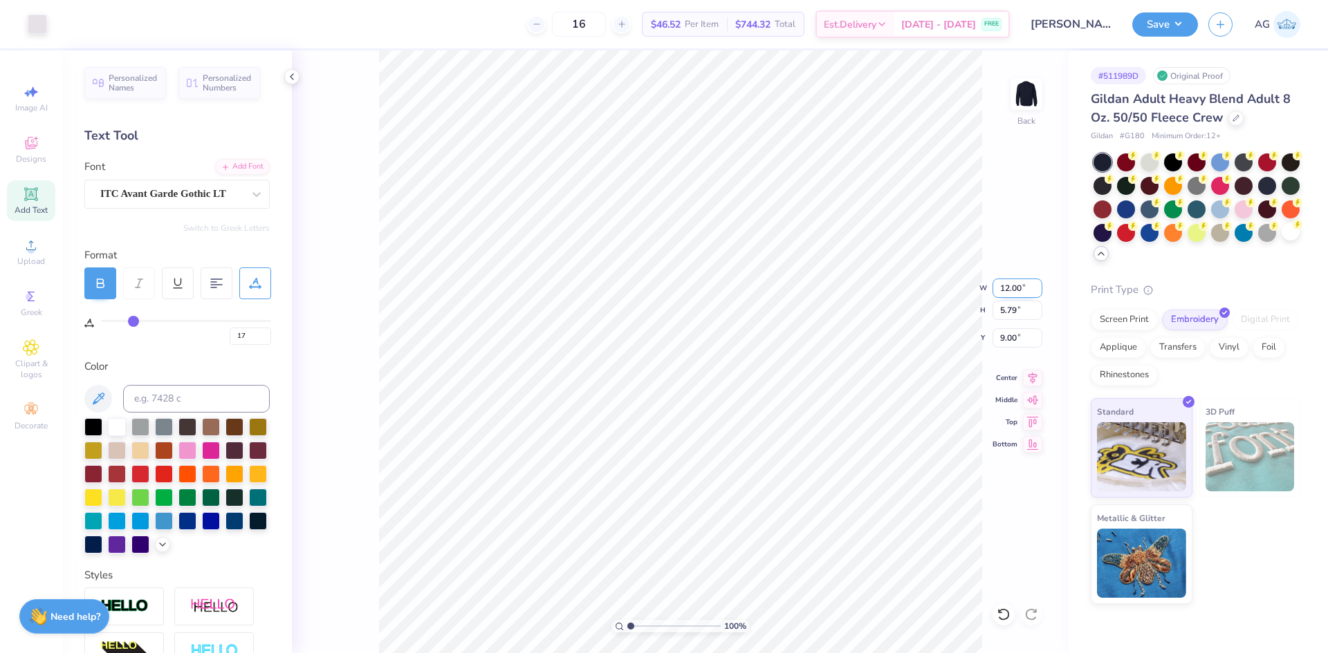
click at [1015, 289] on input "12.00" at bounding box center [1017, 288] width 50 height 19
type input "11.00"
type input "5.31"
click at [1019, 342] on input "9.24" at bounding box center [1017, 337] width 50 height 19
type input "3.00"
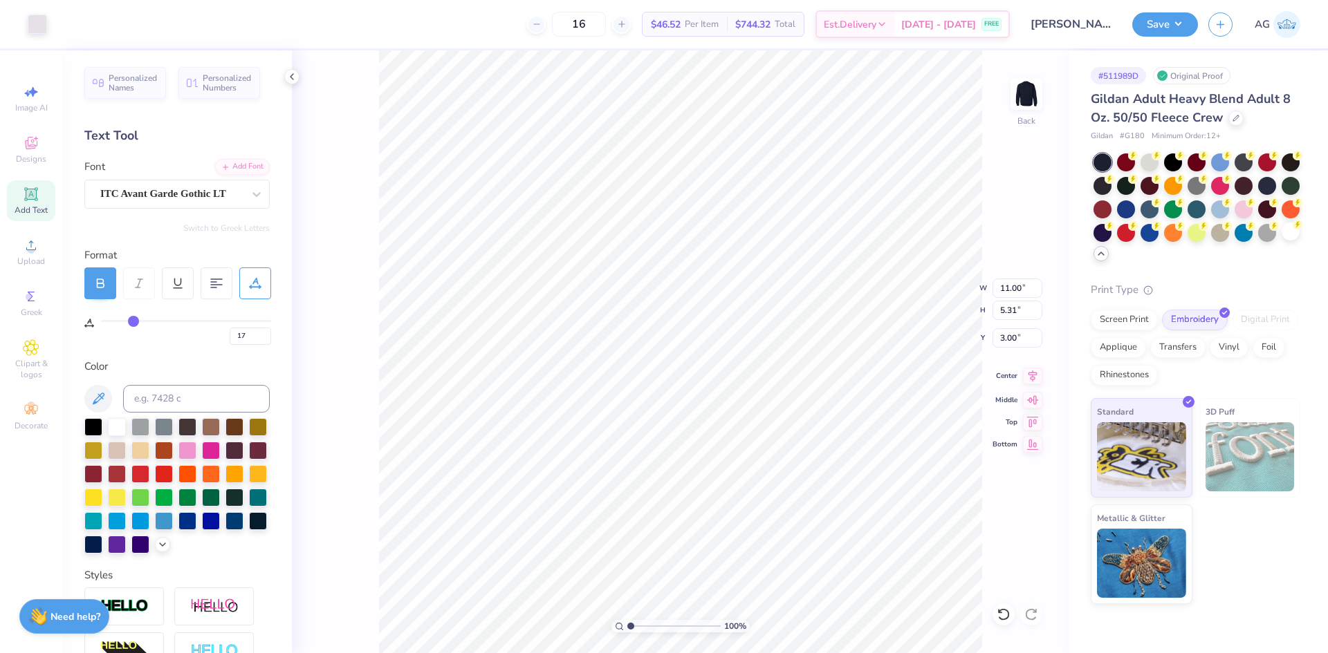
click at [1027, 373] on icon at bounding box center [1032, 376] width 19 height 17
click at [1148, 35] on button "Save" at bounding box center [1165, 22] width 66 height 24
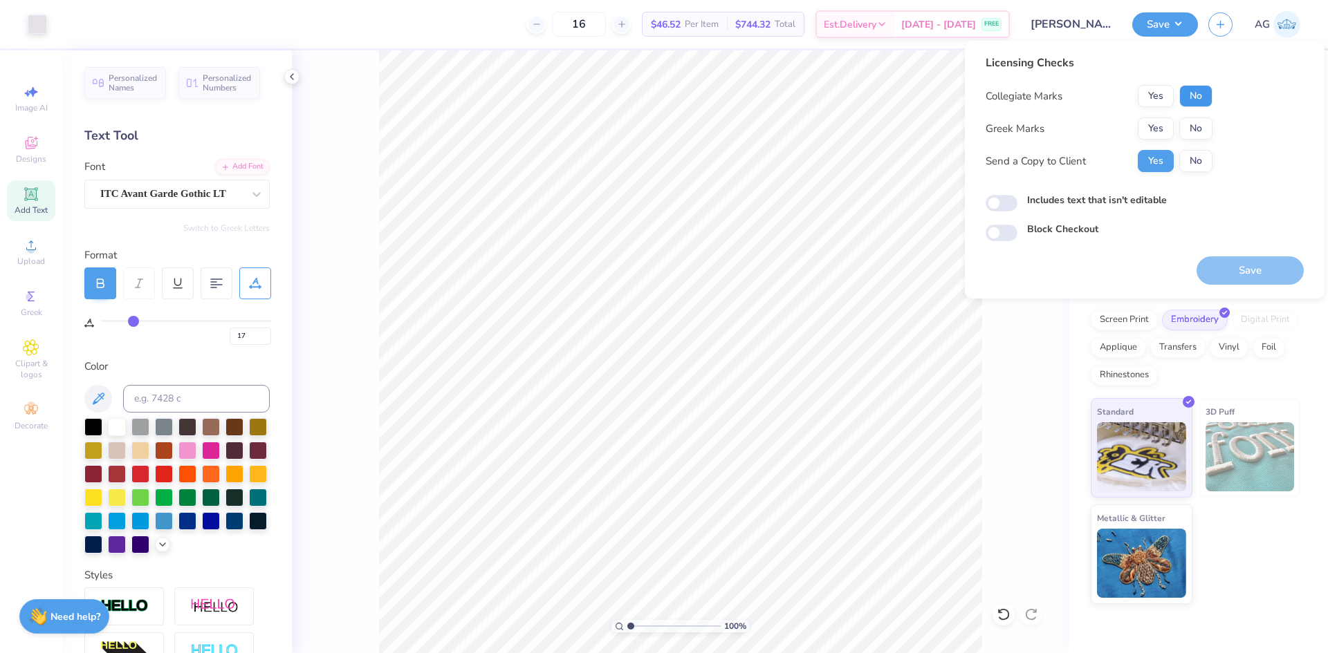
click at [1206, 93] on button "No" at bounding box center [1195, 96] width 33 height 22
click at [1193, 128] on button "No" at bounding box center [1195, 129] width 33 height 22
click at [1013, 190] on div "Licensing Checks Collegiate Marks Yes No Greek Marks Yes No Send a Copy to Clie…" at bounding box center [1144, 148] width 318 height 187
click at [1011, 205] on input "Includes text that isn't editable" at bounding box center [1001, 203] width 32 height 17
click at [1010, 205] on input "Includes text that isn't editable" at bounding box center [1001, 203] width 32 height 17
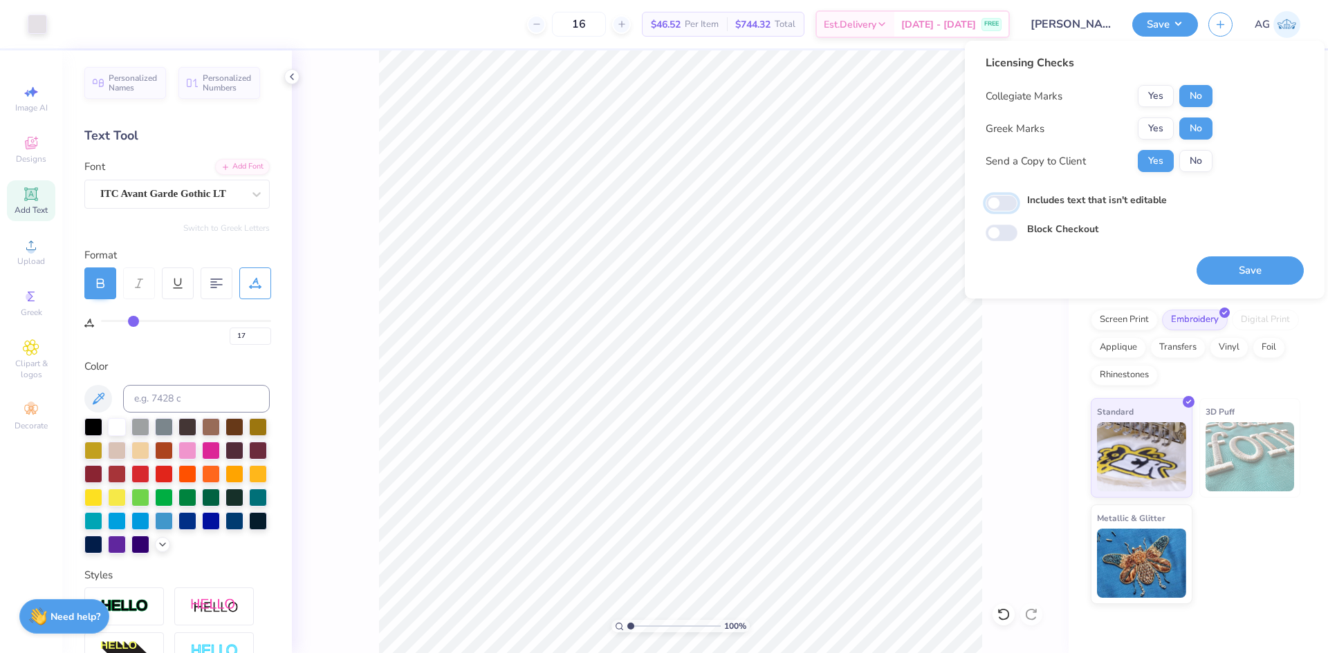
checkbox input "false"
click at [1257, 270] on button "Save" at bounding box center [1249, 271] width 107 height 28
